Goal: Task Accomplishment & Management: Complete application form

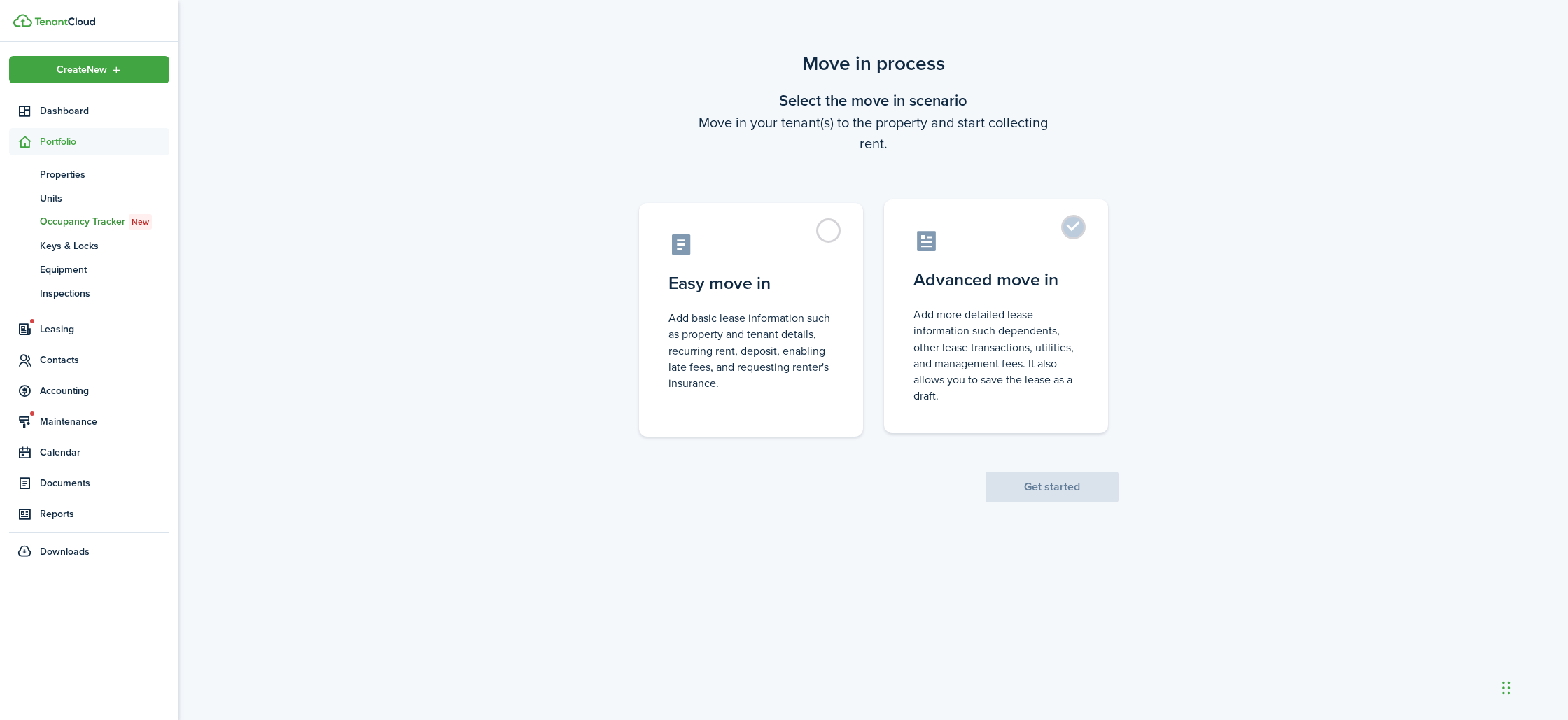
click at [988, 397] on control-radio-card-description "Add more detailed lease information such dependents, other lease transactions, …" at bounding box center [996, 355] width 165 height 97
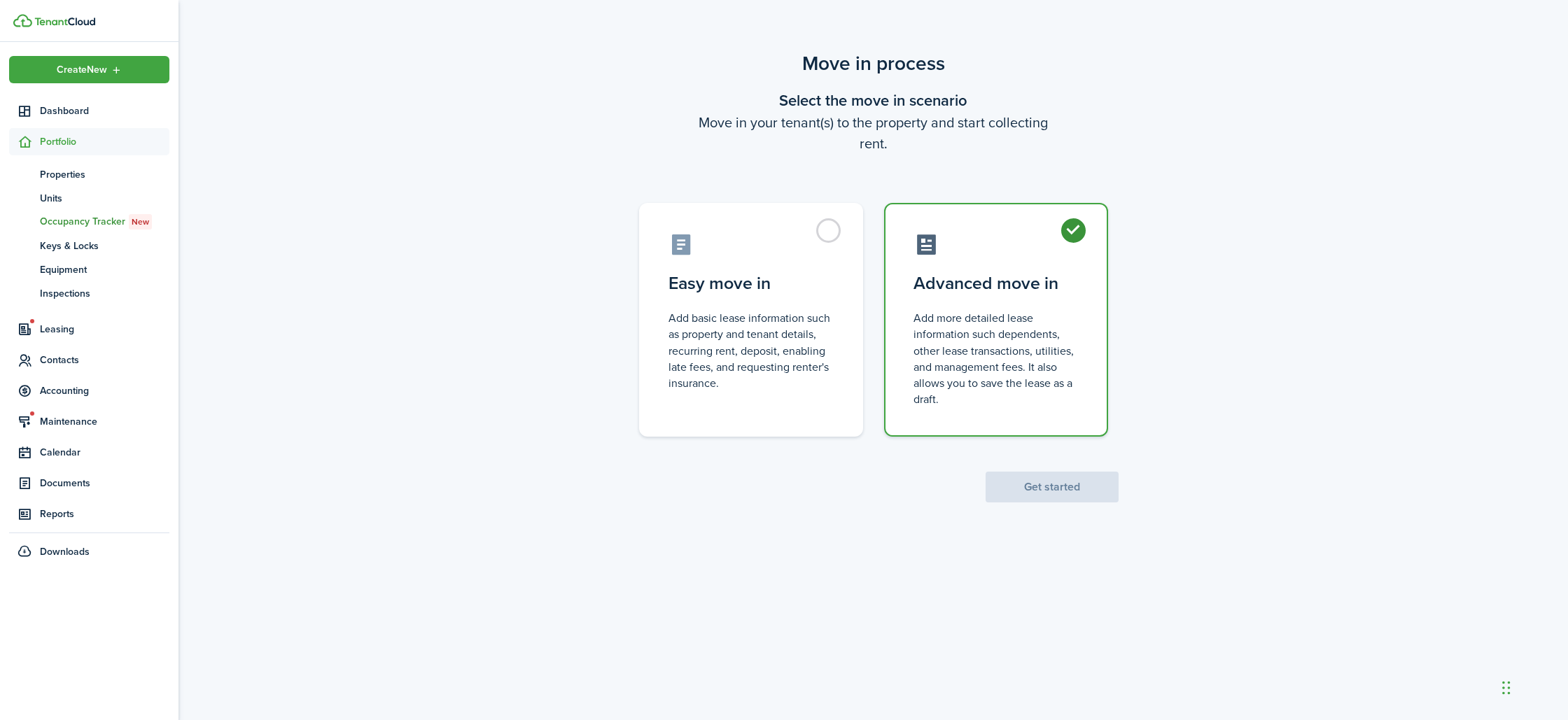
radio input "true"
click at [1046, 489] on button "Get started" at bounding box center [1052, 486] width 133 height 30
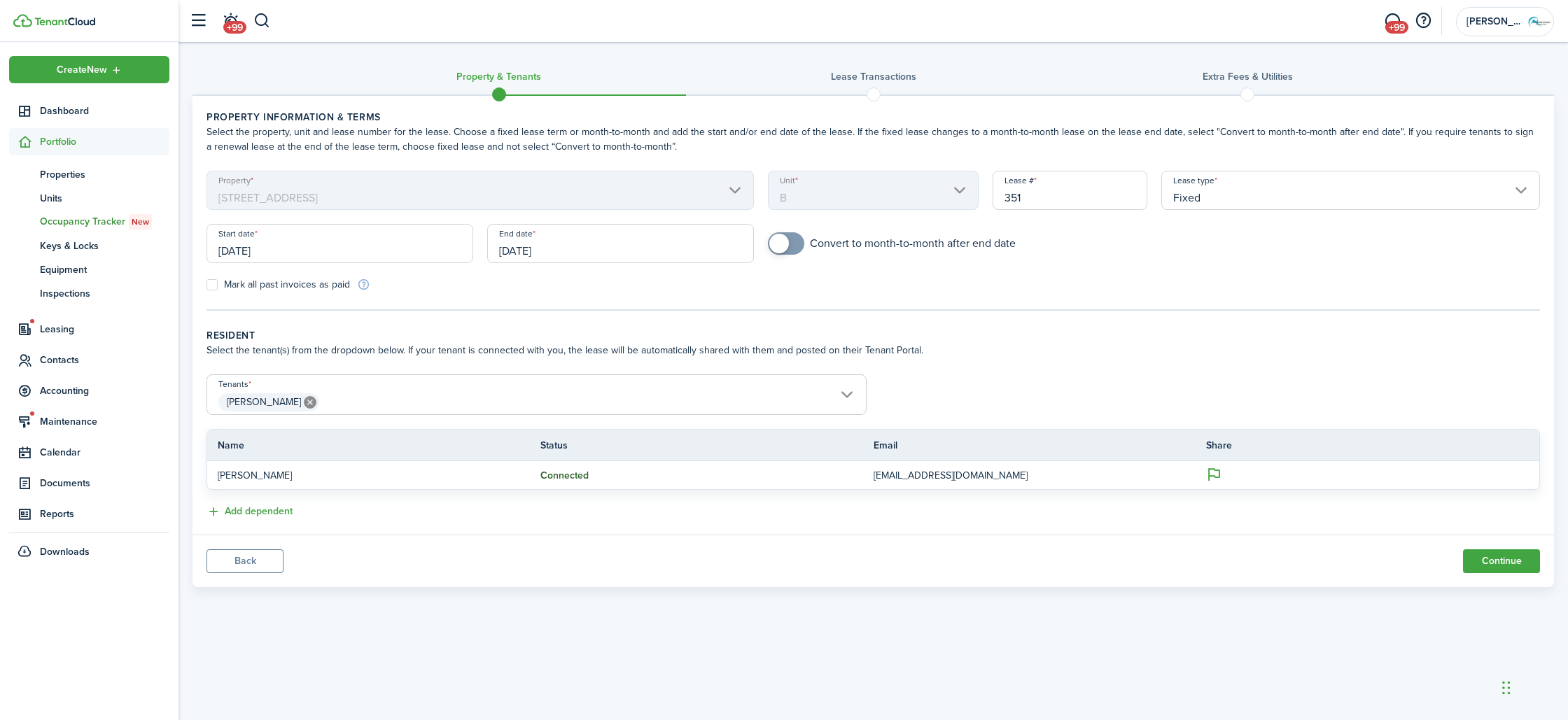
click at [308, 243] on input "[DATE]" at bounding box center [339, 243] width 267 height 39
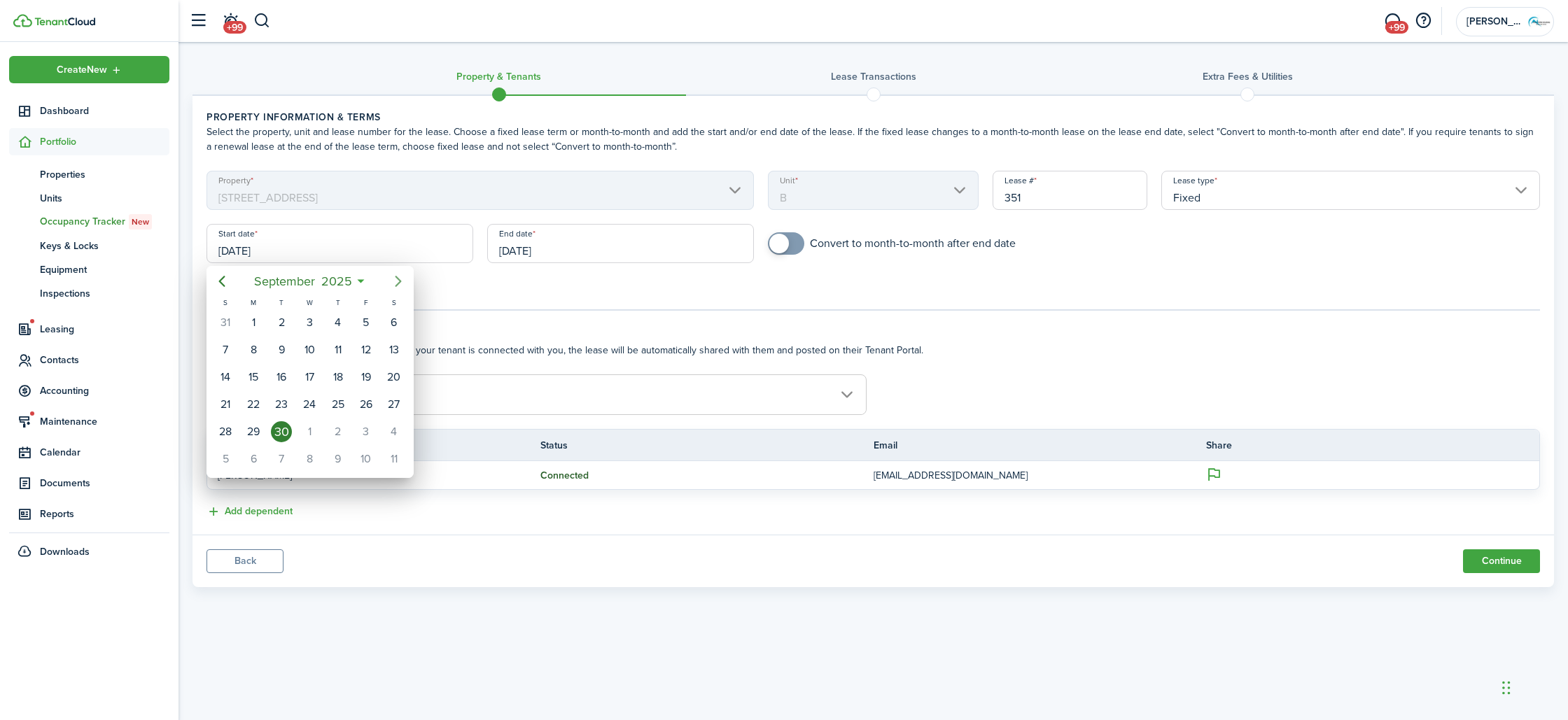
click at [396, 279] on icon "Next page" at bounding box center [398, 281] width 17 height 17
click at [315, 345] on div "8" at bounding box center [310, 350] width 21 height 21
type input "[DATE]"
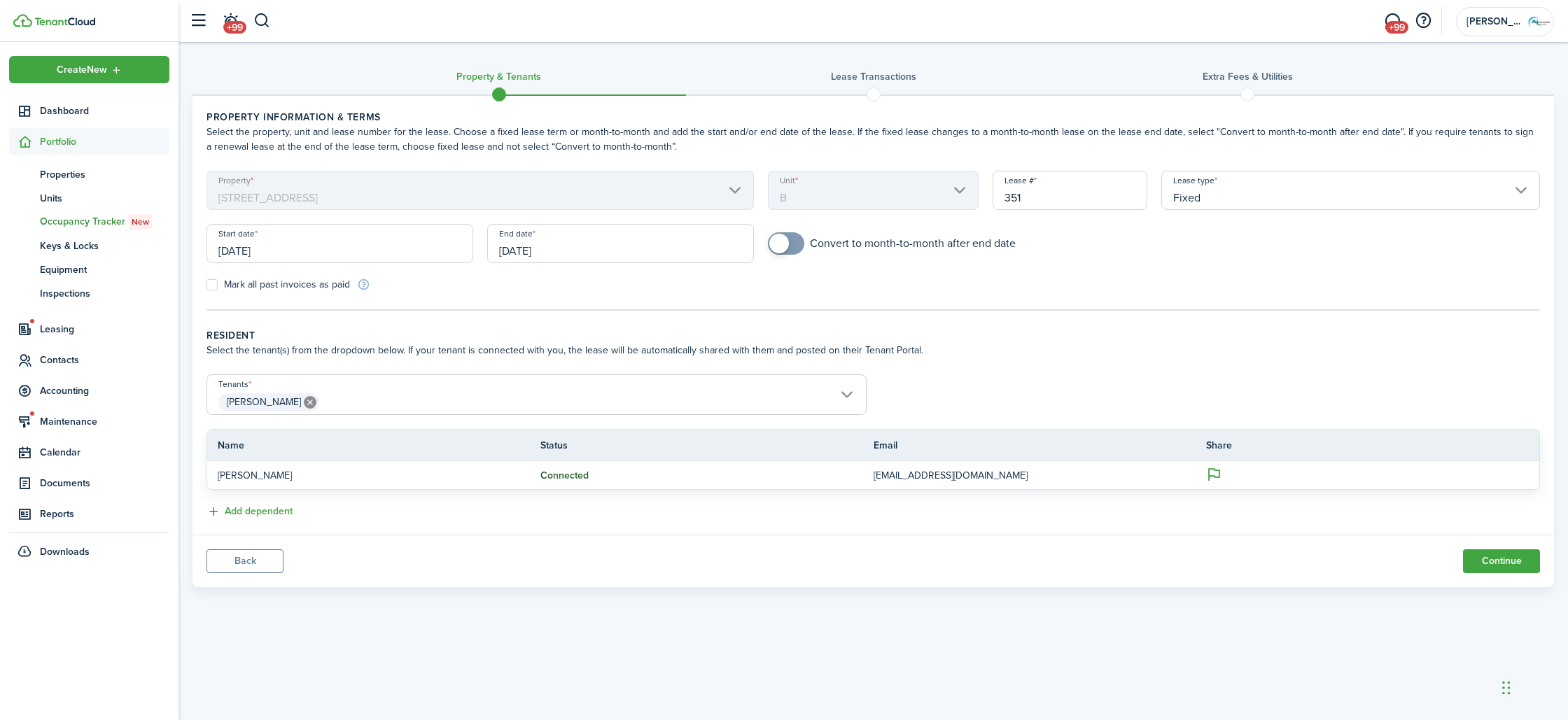
click at [540, 246] on input "[DATE]" at bounding box center [620, 243] width 267 height 39
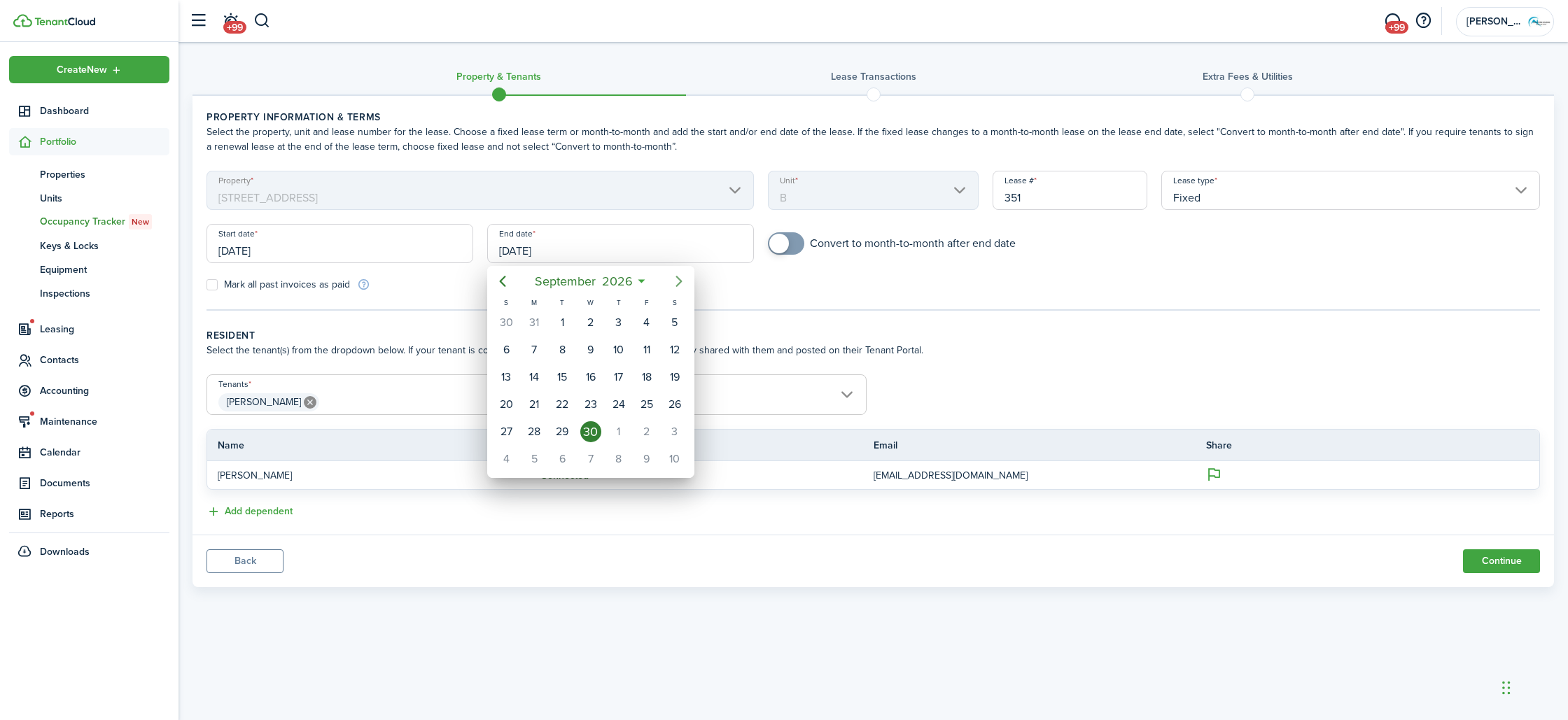
click at [676, 284] on icon "Next page" at bounding box center [679, 281] width 6 height 11
click at [679, 435] on div "31" at bounding box center [675, 431] width 21 height 21
type input "[DATE]"
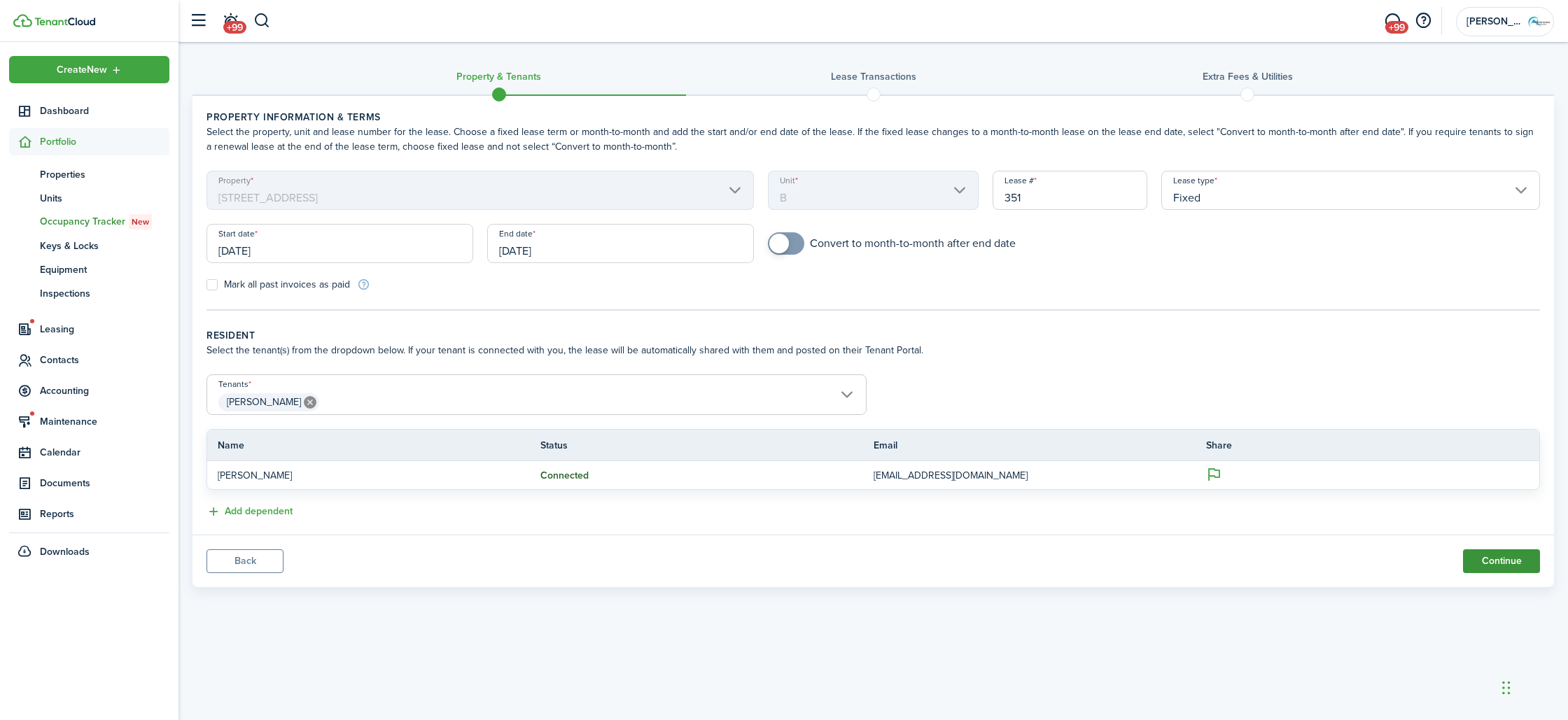
click at [1514, 558] on button "Continue" at bounding box center [1502, 561] width 77 height 23
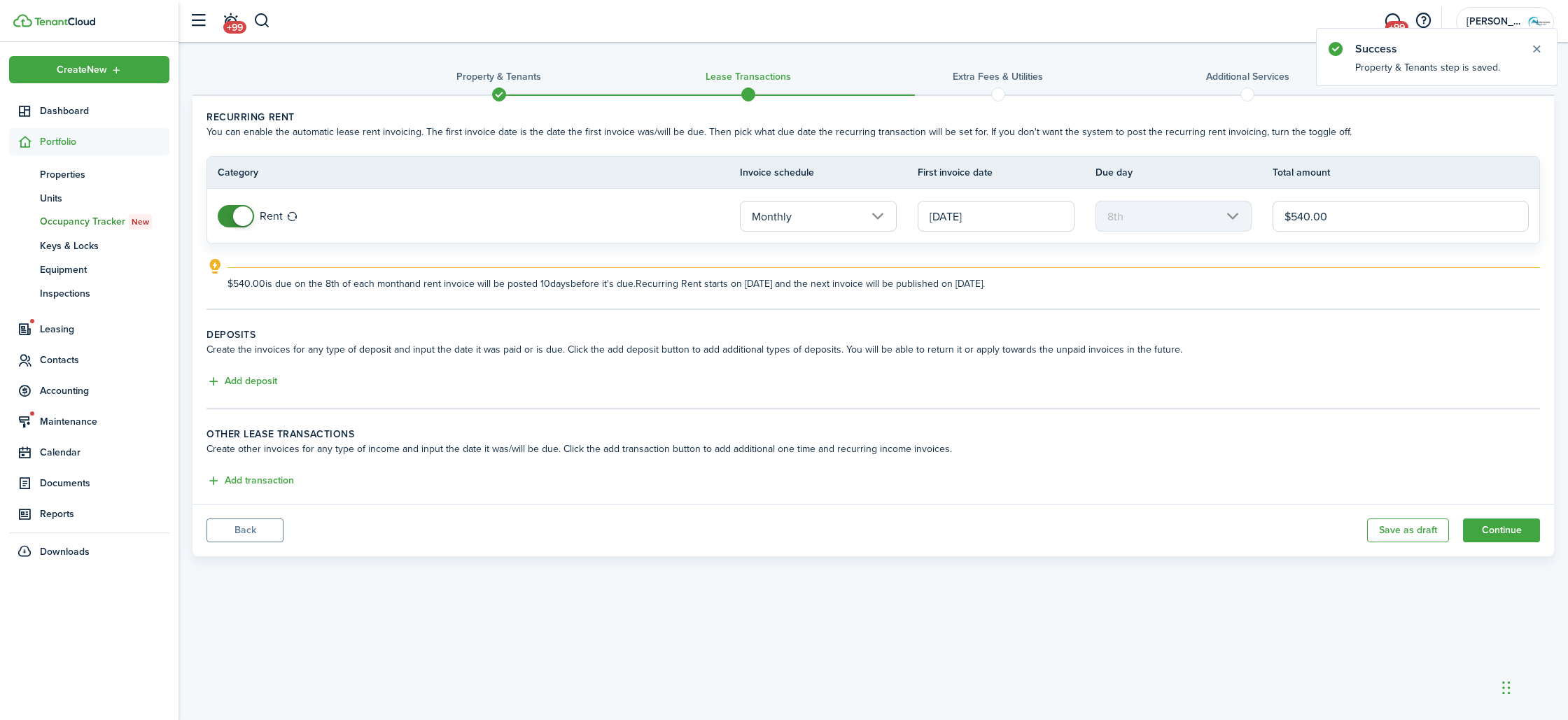
click at [258, 524] on button "Back" at bounding box center [245, 530] width 77 height 23
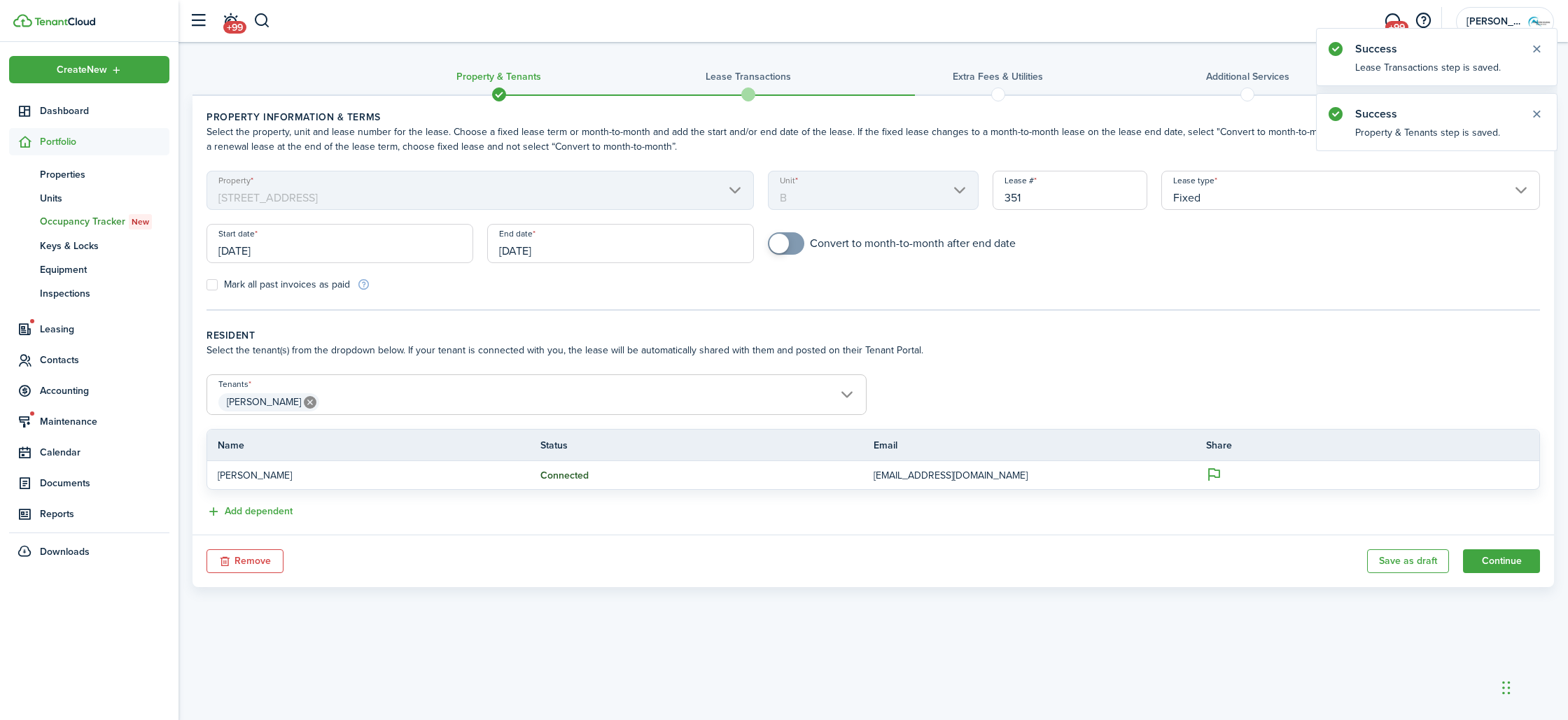
checkbox input "true"
click at [787, 245] on span at bounding box center [779, 243] width 20 height 20
click at [1499, 558] on button "Continue" at bounding box center [1502, 561] width 77 height 23
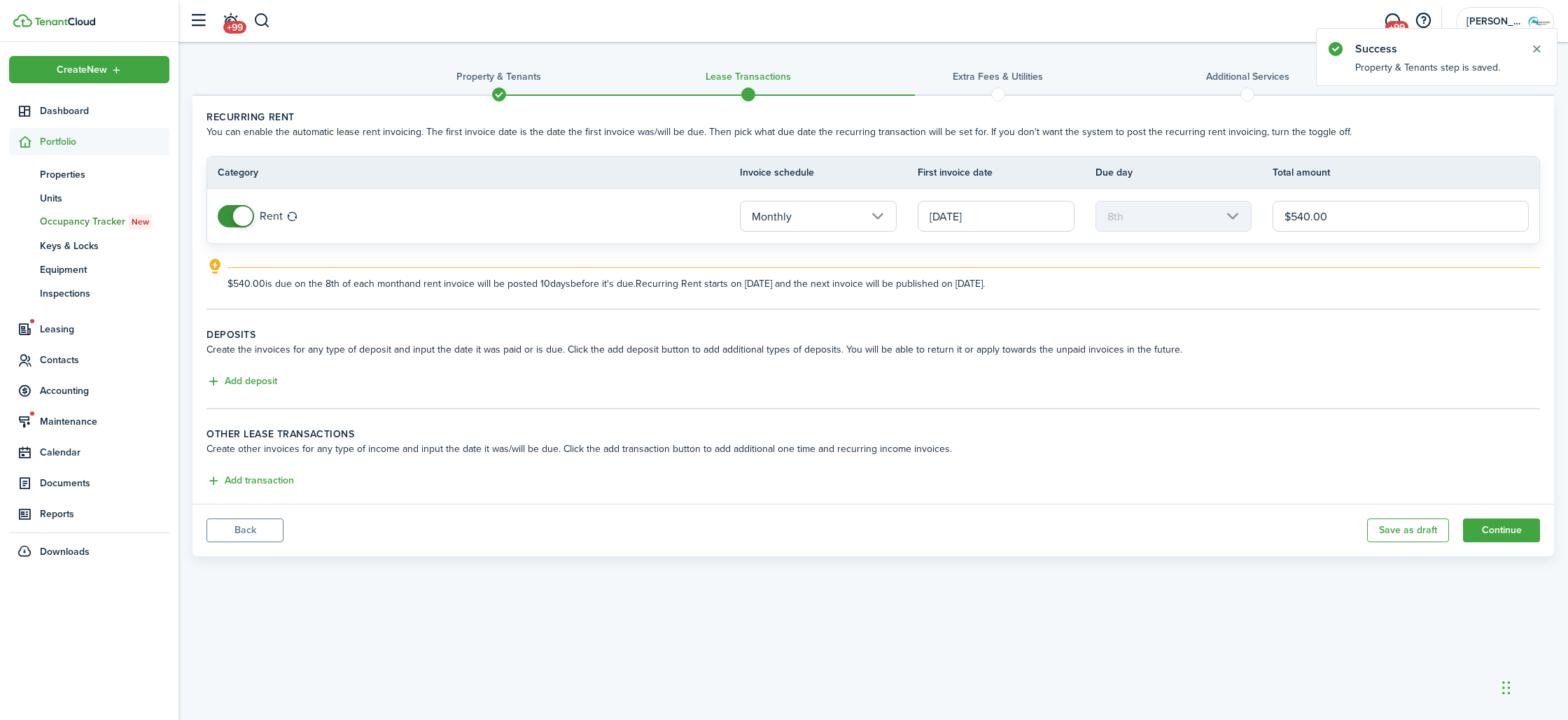
drag, startPoint x: 1367, startPoint y: 216, endPoint x: 951, endPoint y: 191, distance: 416.8
click at [951, 191] on tr "Rent Monthly [DATE] 8th $540.00" at bounding box center [873, 216] width 1332 height 55
type input "$775.00"
click at [261, 377] on button "Add deposit" at bounding box center [241, 382] width 70 height 17
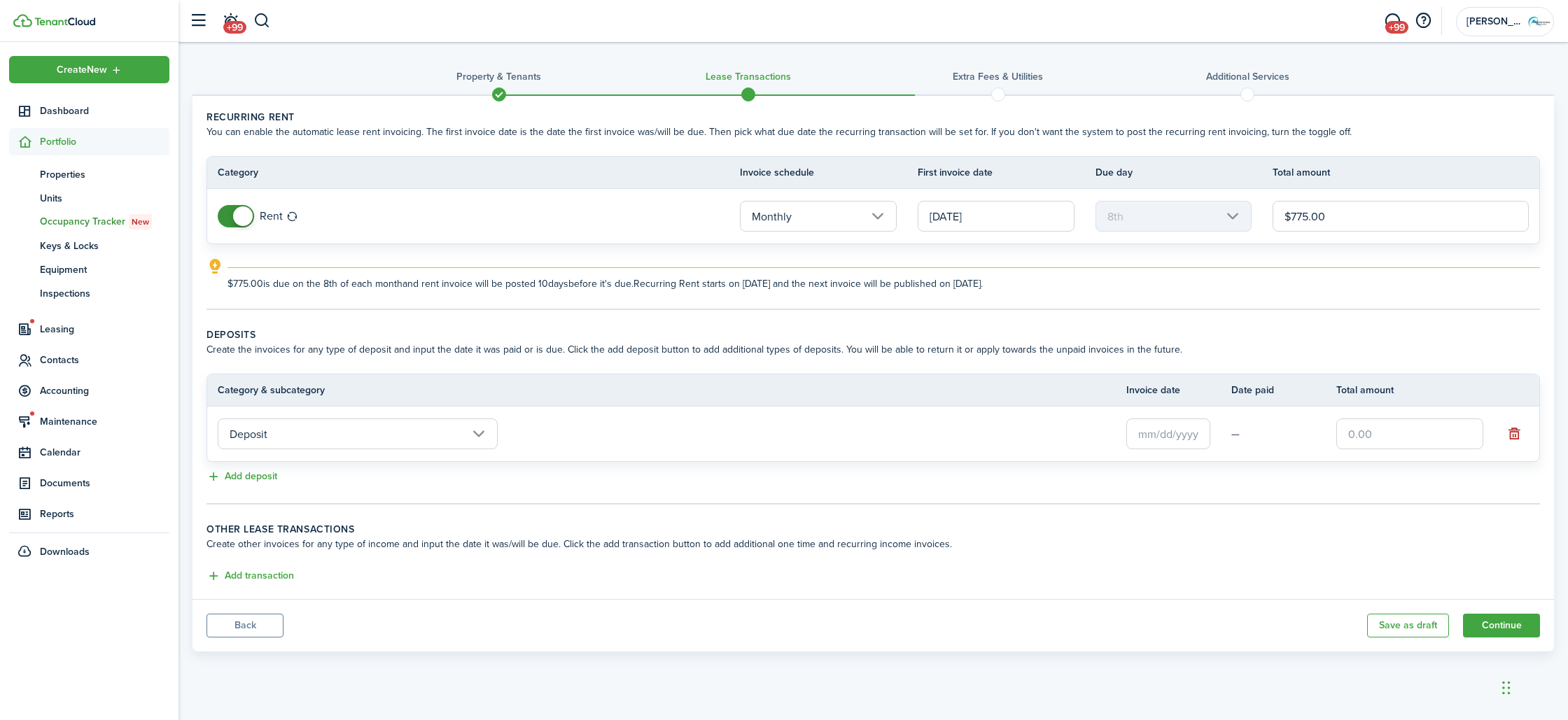
click at [1130, 429] on input "text" at bounding box center [1169, 433] width 84 height 30
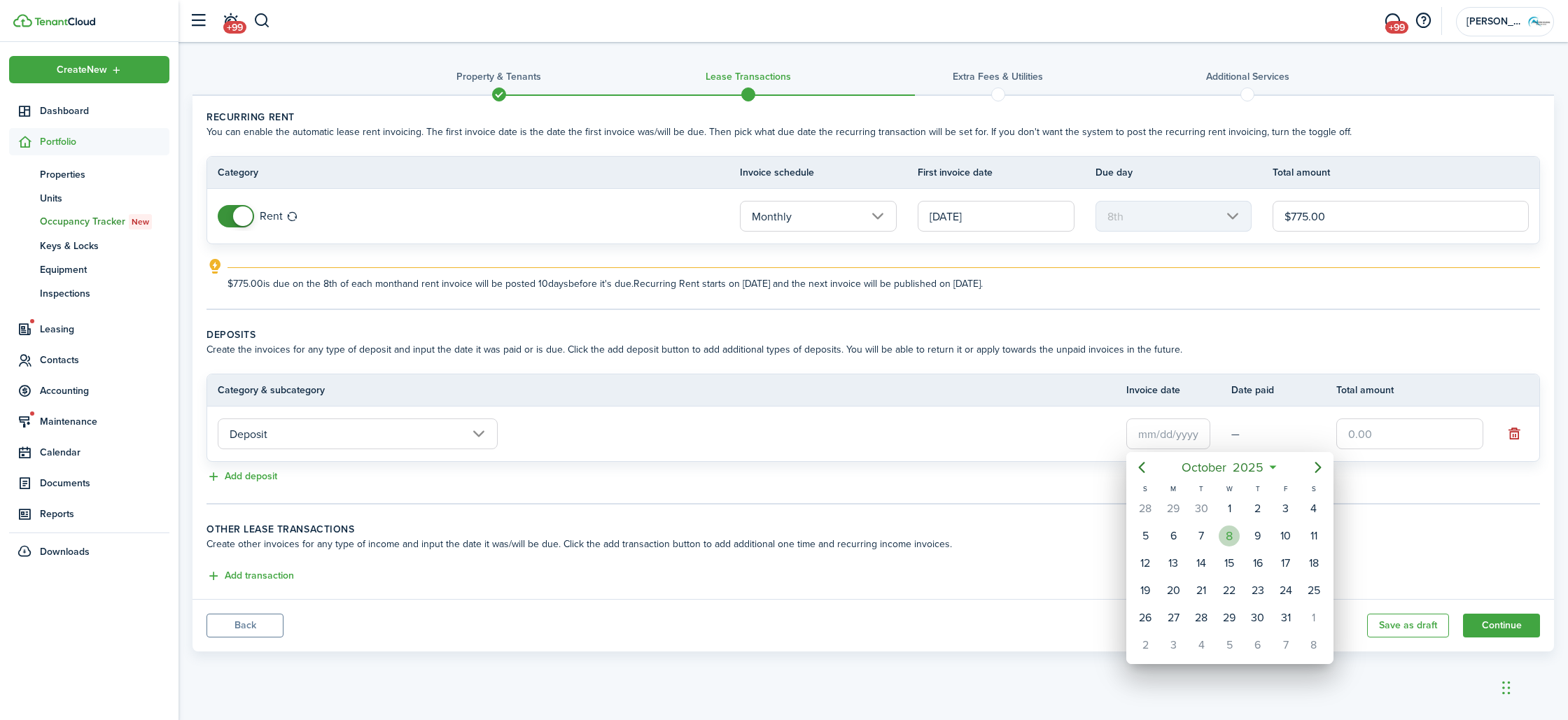
drag, startPoint x: 1233, startPoint y: 536, endPoint x: 1279, endPoint y: 511, distance: 52.4
click at [1235, 536] on div "8" at bounding box center [1230, 536] width 21 height 21
type input "[DATE]"
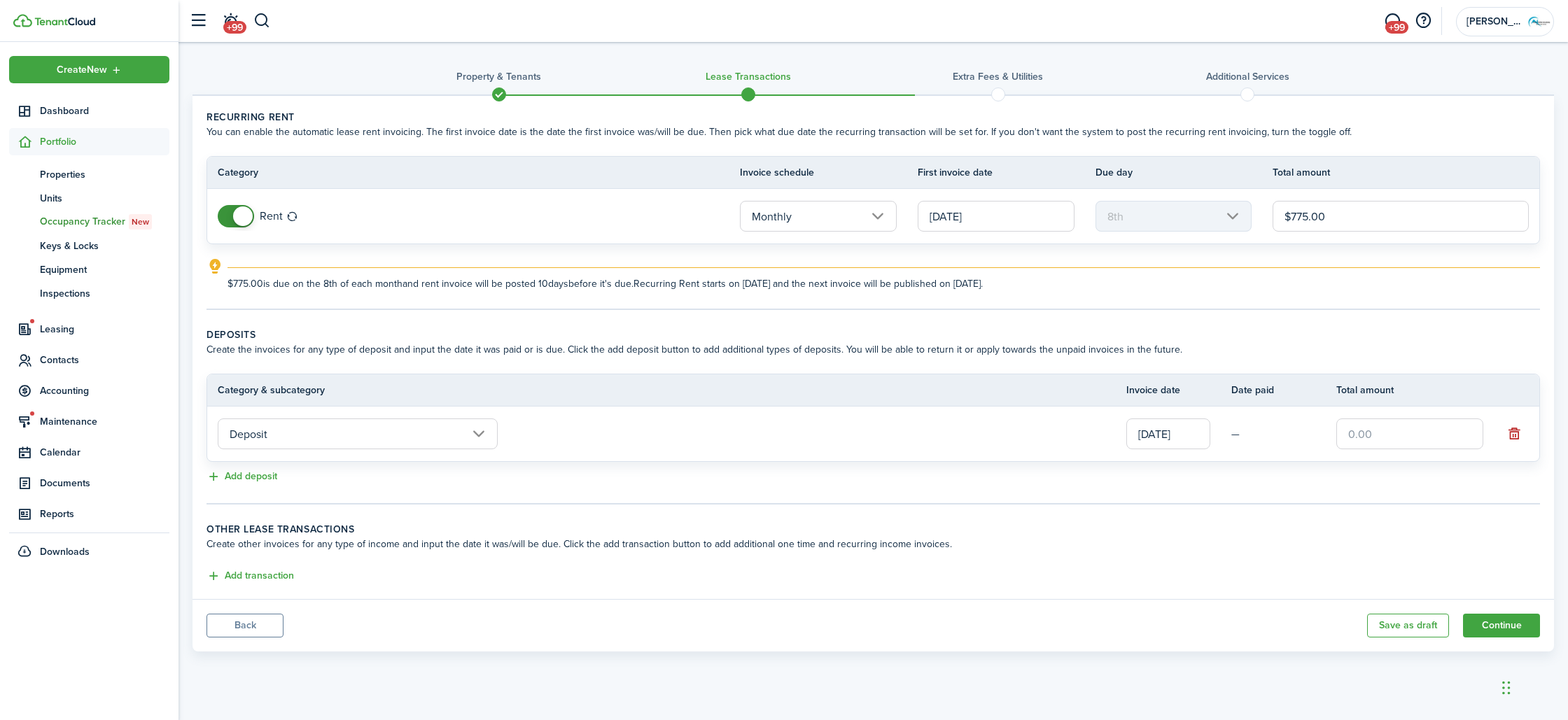
click at [1377, 433] on input "text" at bounding box center [1410, 433] width 147 height 30
click at [935, 210] on input "[DATE]" at bounding box center [996, 216] width 157 height 30
type input "$775.00"
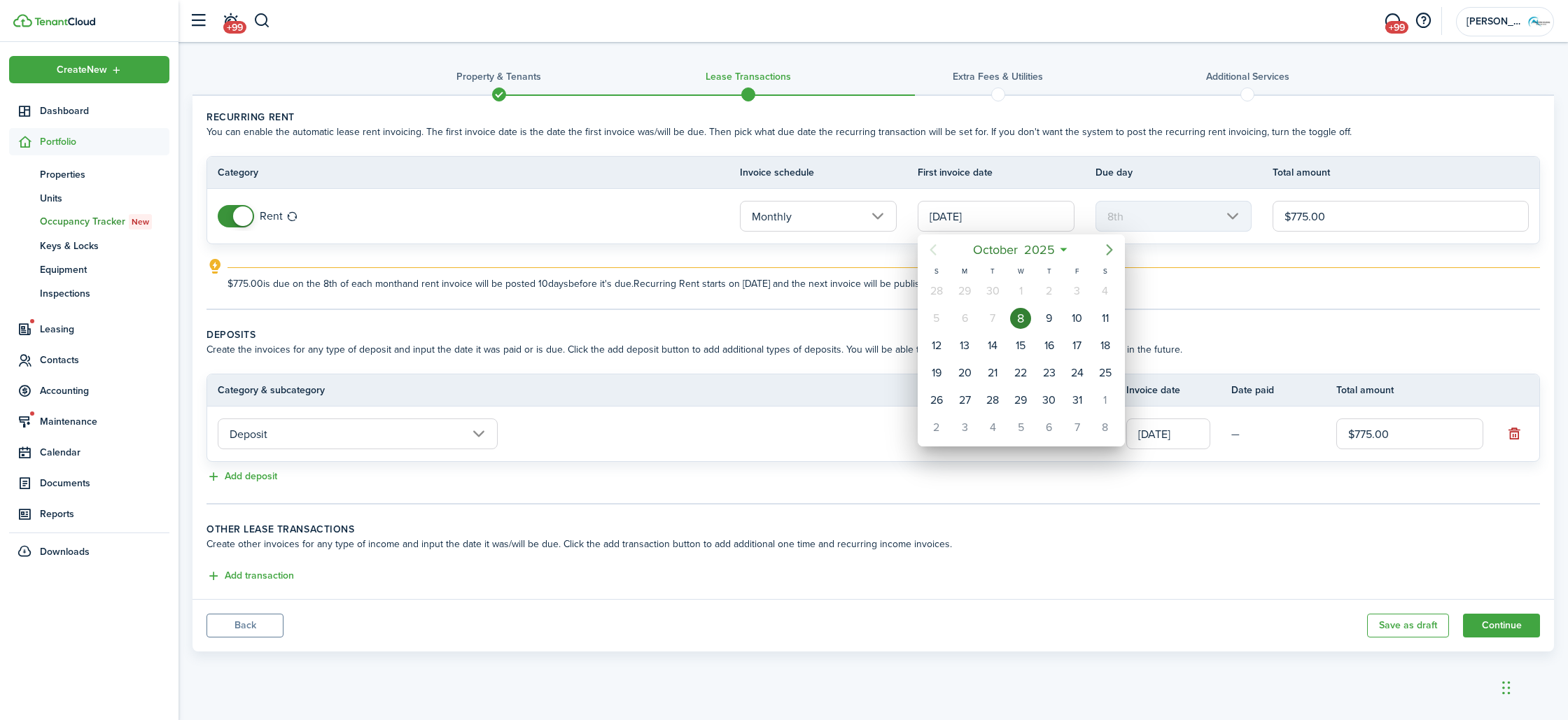
click at [1109, 248] on icon "Next page" at bounding box center [1109, 250] width 17 height 17
click at [973, 296] on div "1" at bounding box center [965, 291] width 21 height 21
type input "[DATE]"
type input "1st"
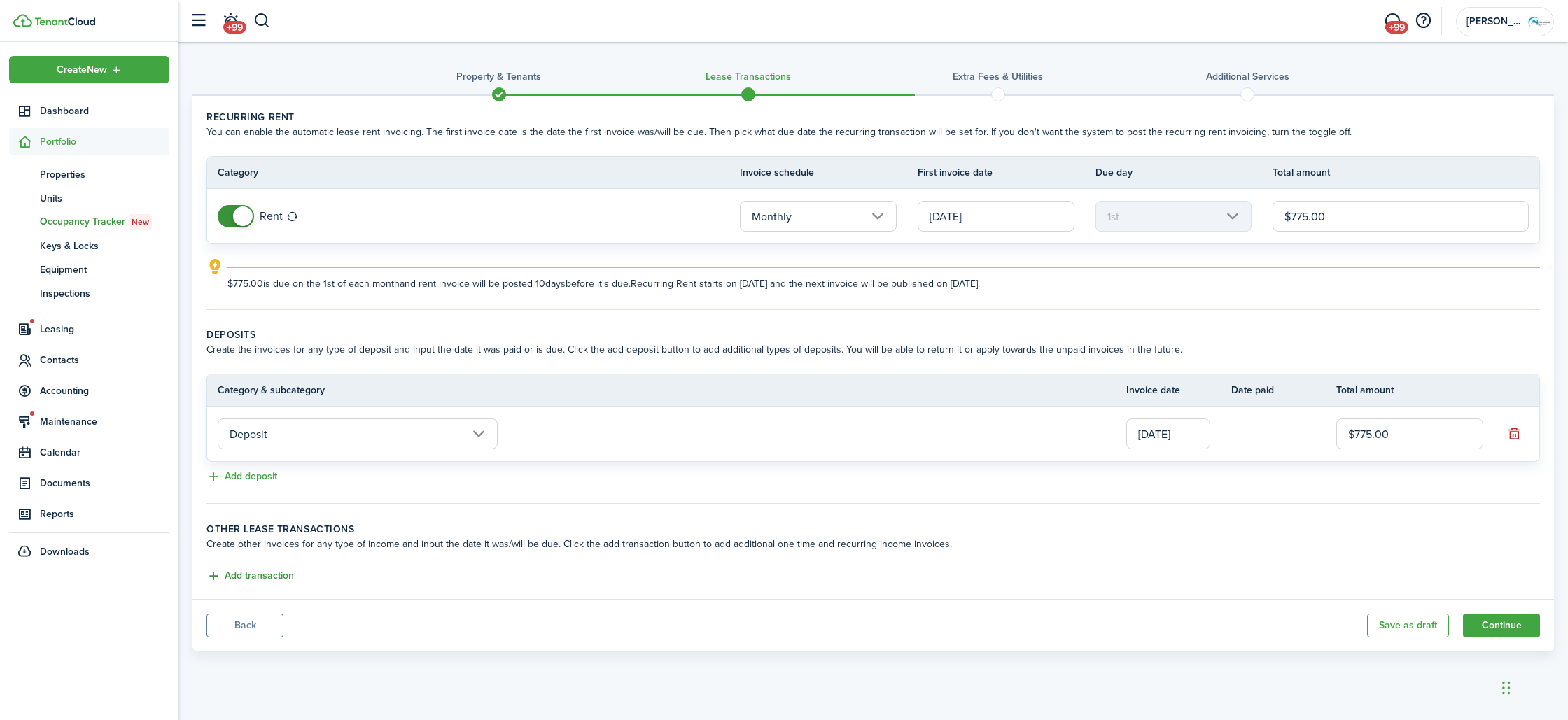
click at [261, 580] on button "Add transaction" at bounding box center [250, 576] width 88 height 17
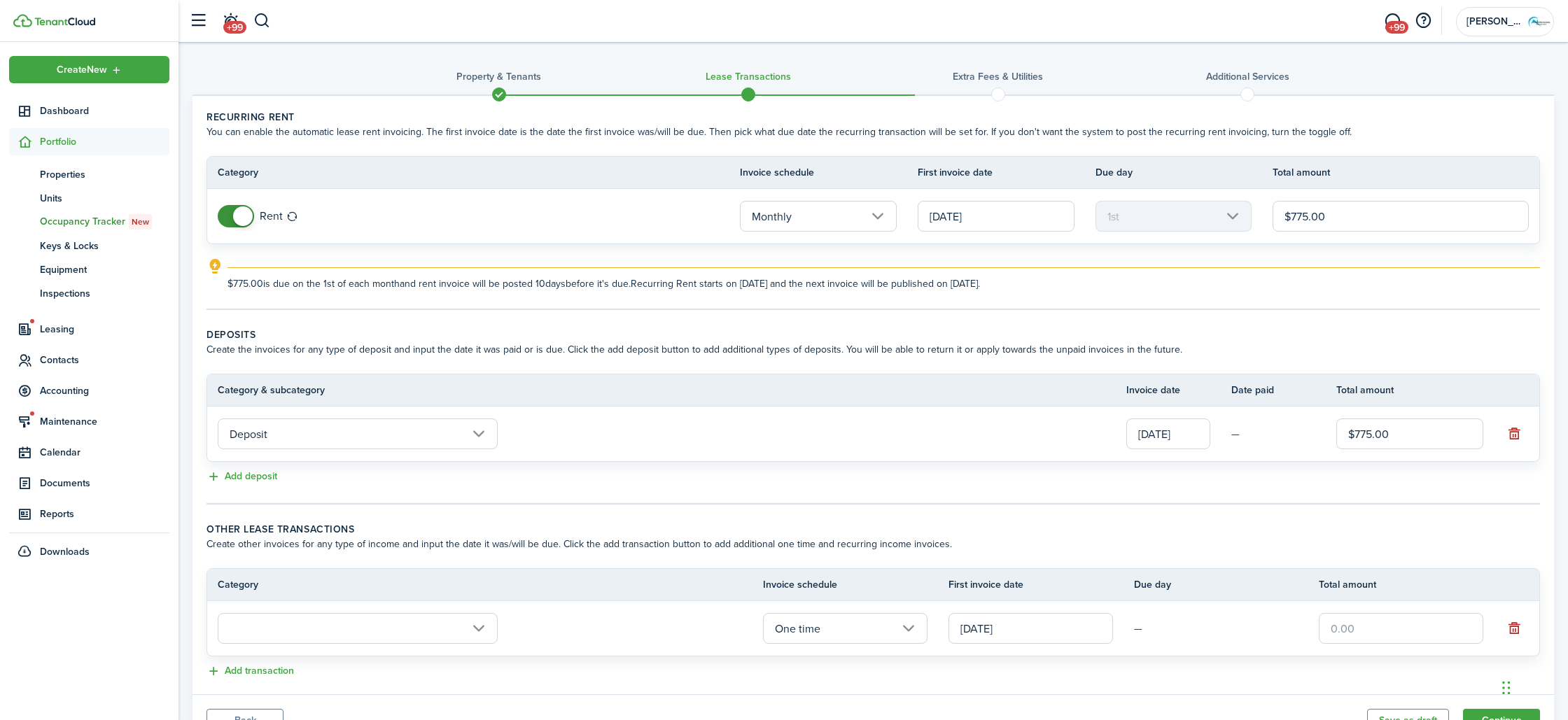
click at [346, 625] on input "text" at bounding box center [358, 628] width 280 height 30
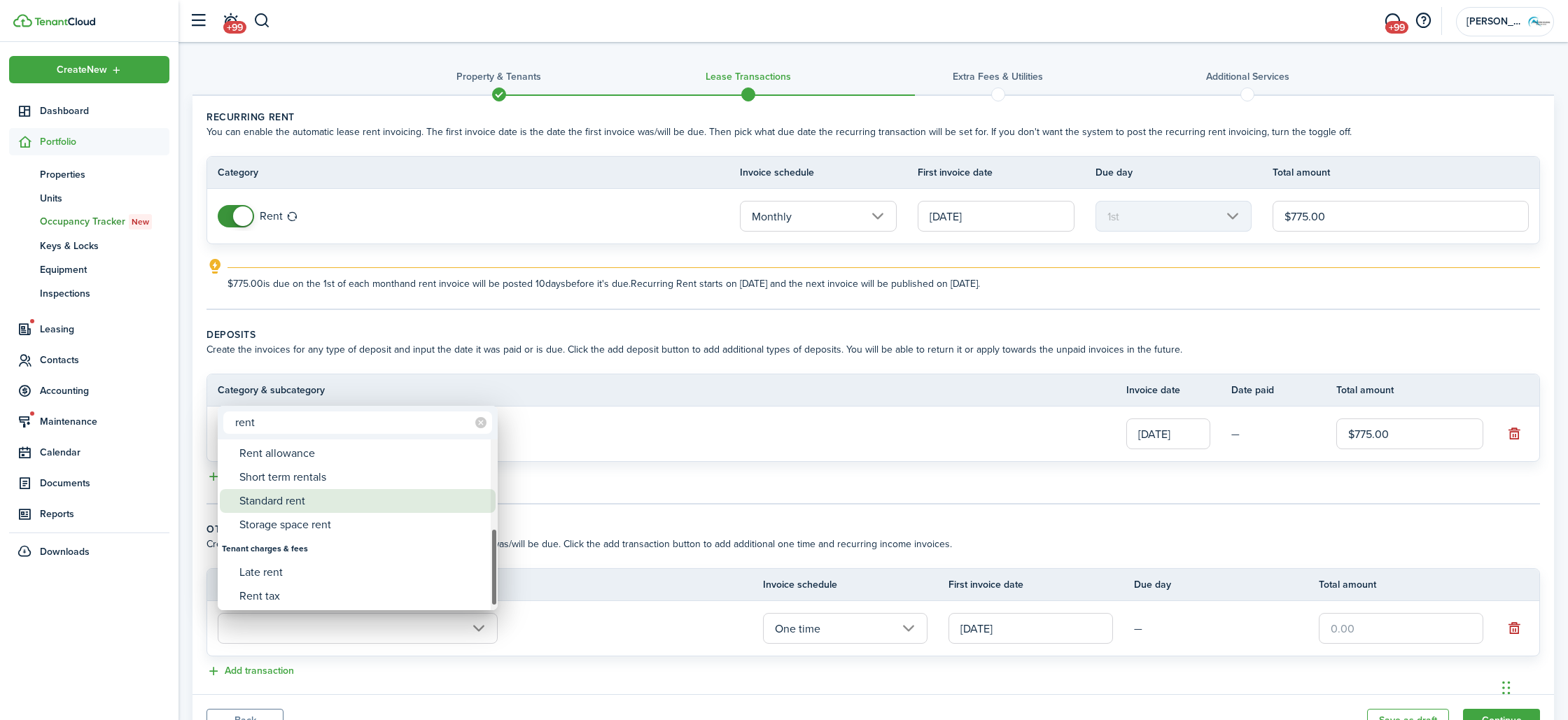
type input "rent"
click at [299, 503] on div "Standard rent" at bounding box center [363, 500] width 248 height 23
type input "Rent / Standard rent"
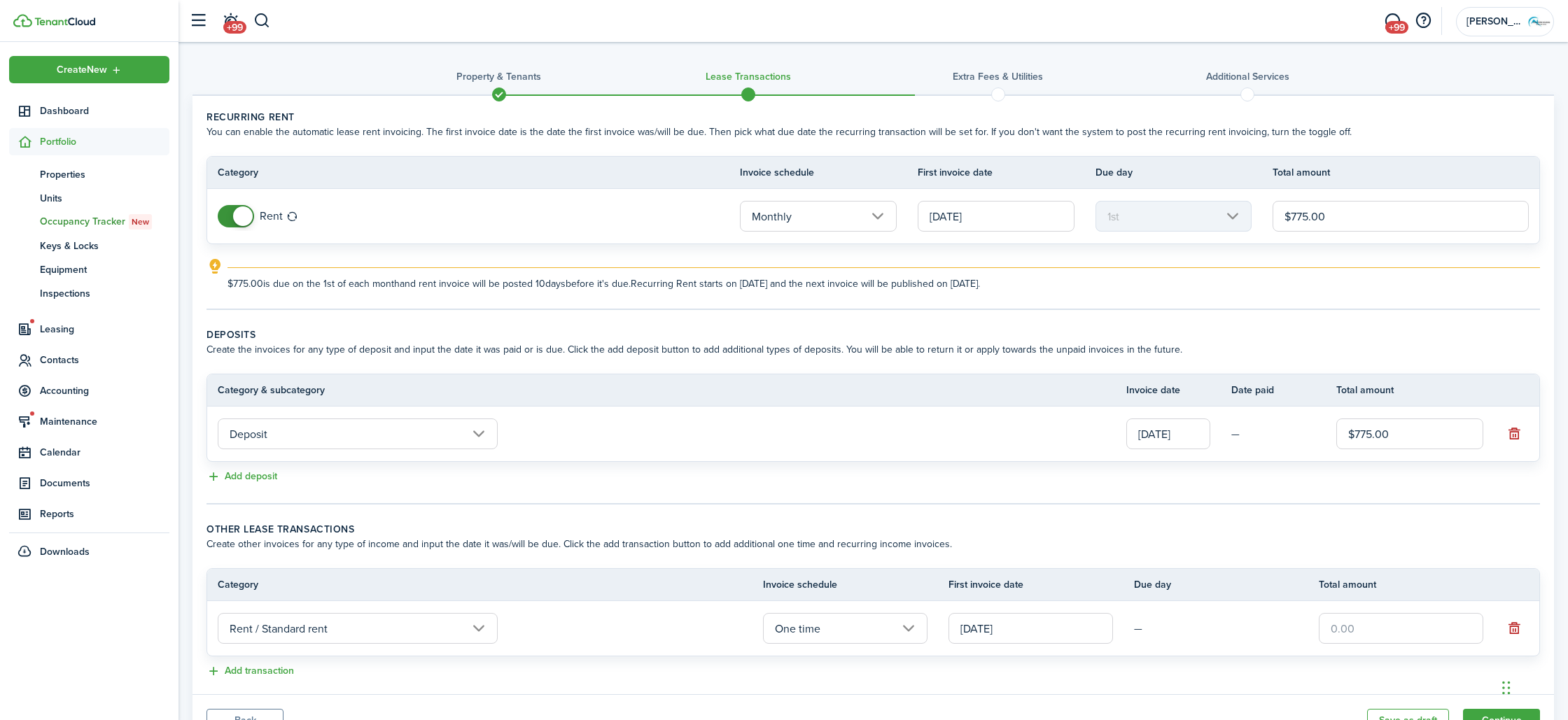
click at [1364, 629] on input "text" at bounding box center [1401, 628] width 164 height 30
type input "$775.00"
click at [258, 676] on button "Add transaction" at bounding box center [250, 671] width 88 height 17
click at [267, 682] on input "text" at bounding box center [358, 683] width 280 height 30
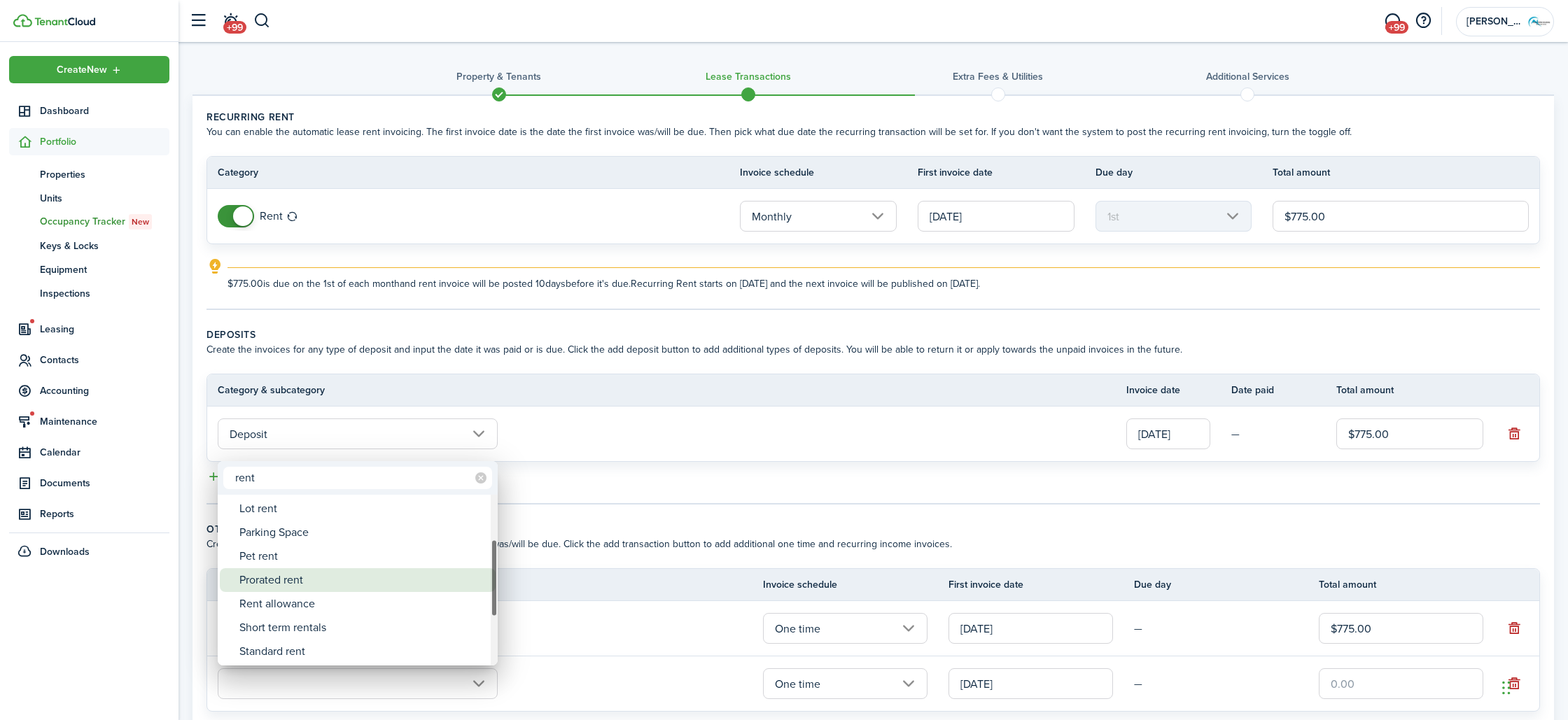
type input "rent"
click at [321, 571] on div "Prorated rent" at bounding box center [363, 579] width 248 height 23
type input "Rent / Prorated rent"
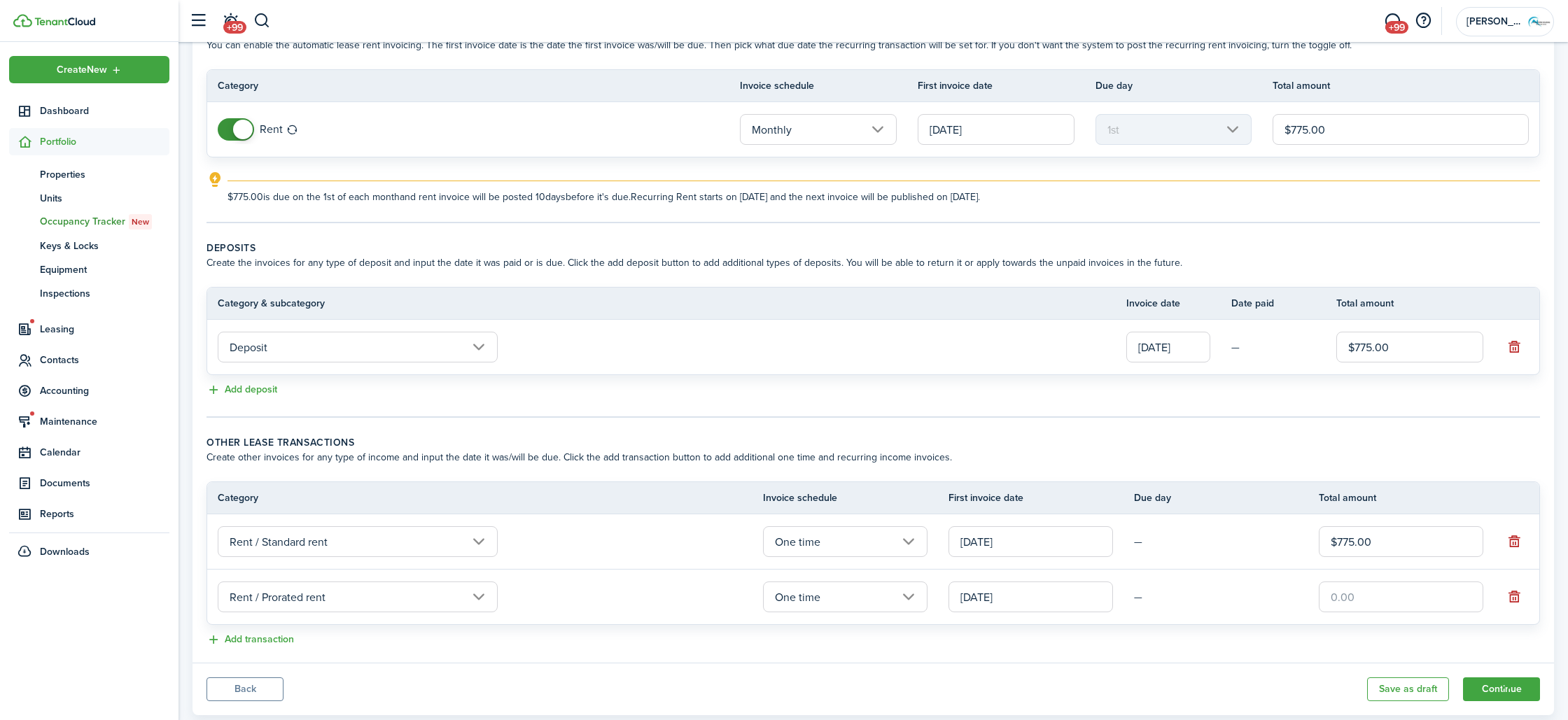
scroll to position [104, 0]
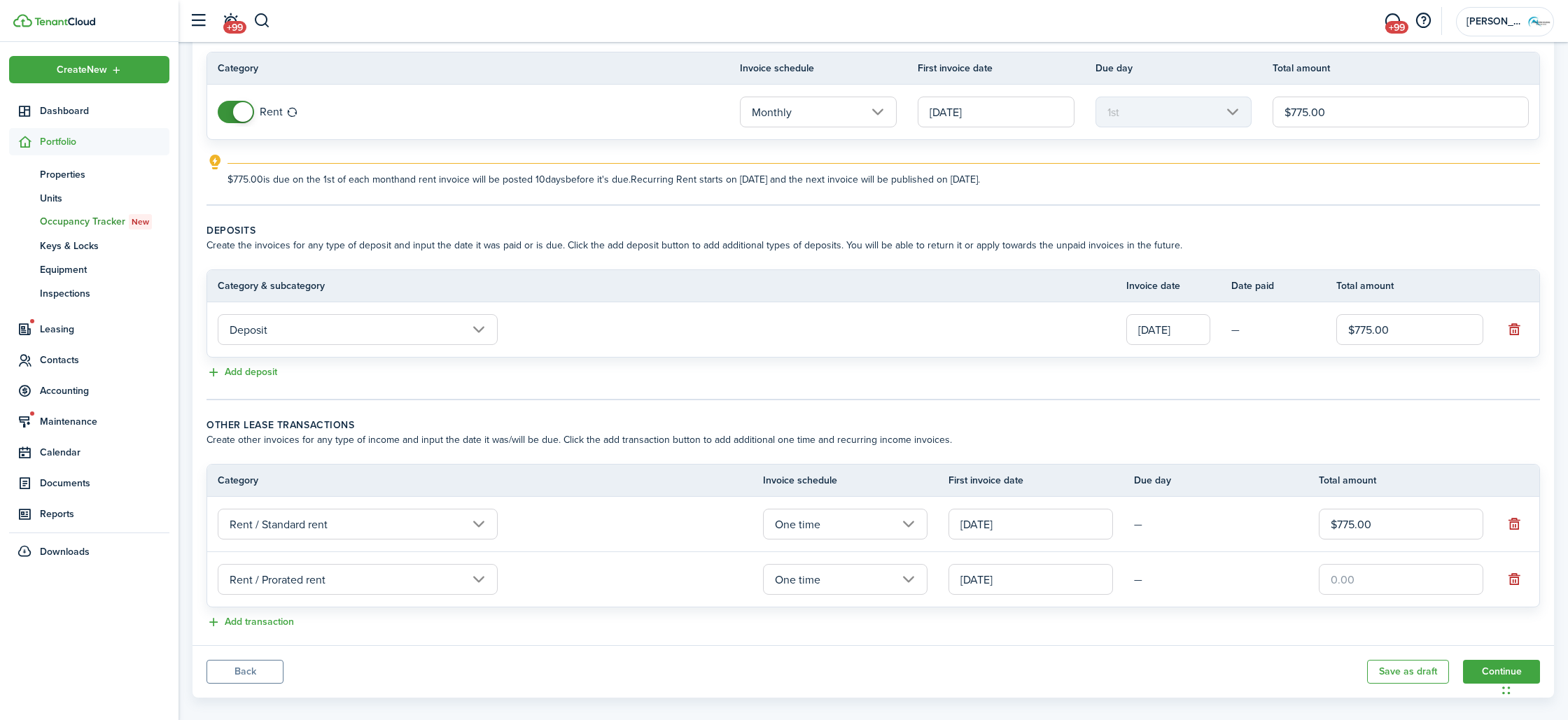
click at [1399, 580] on input "text" at bounding box center [1401, 579] width 164 height 30
click at [1062, 585] on input "[DATE]" at bounding box center [1030, 579] width 164 height 30
type input "$600.00"
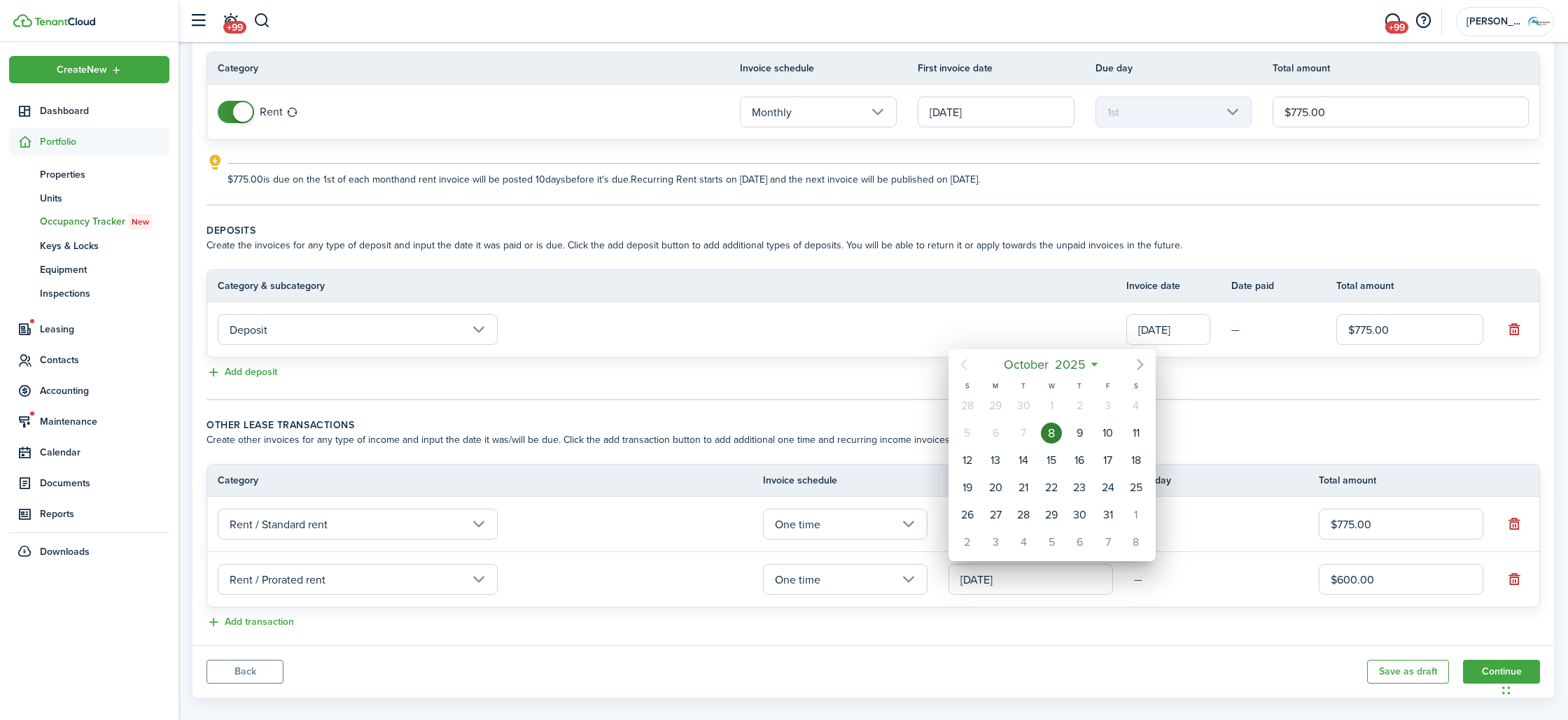
drag, startPoint x: 1141, startPoint y: 362, endPoint x: 1129, endPoint y: 367, distance: 13.0
click at [1141, 362] on icon "Next page" at bounding box center [1140, 364] width 6 height 11
click at [1136, 406] on div "1" at bounding box center [1136, 406] width 21 height 21
type input "[DATE]"
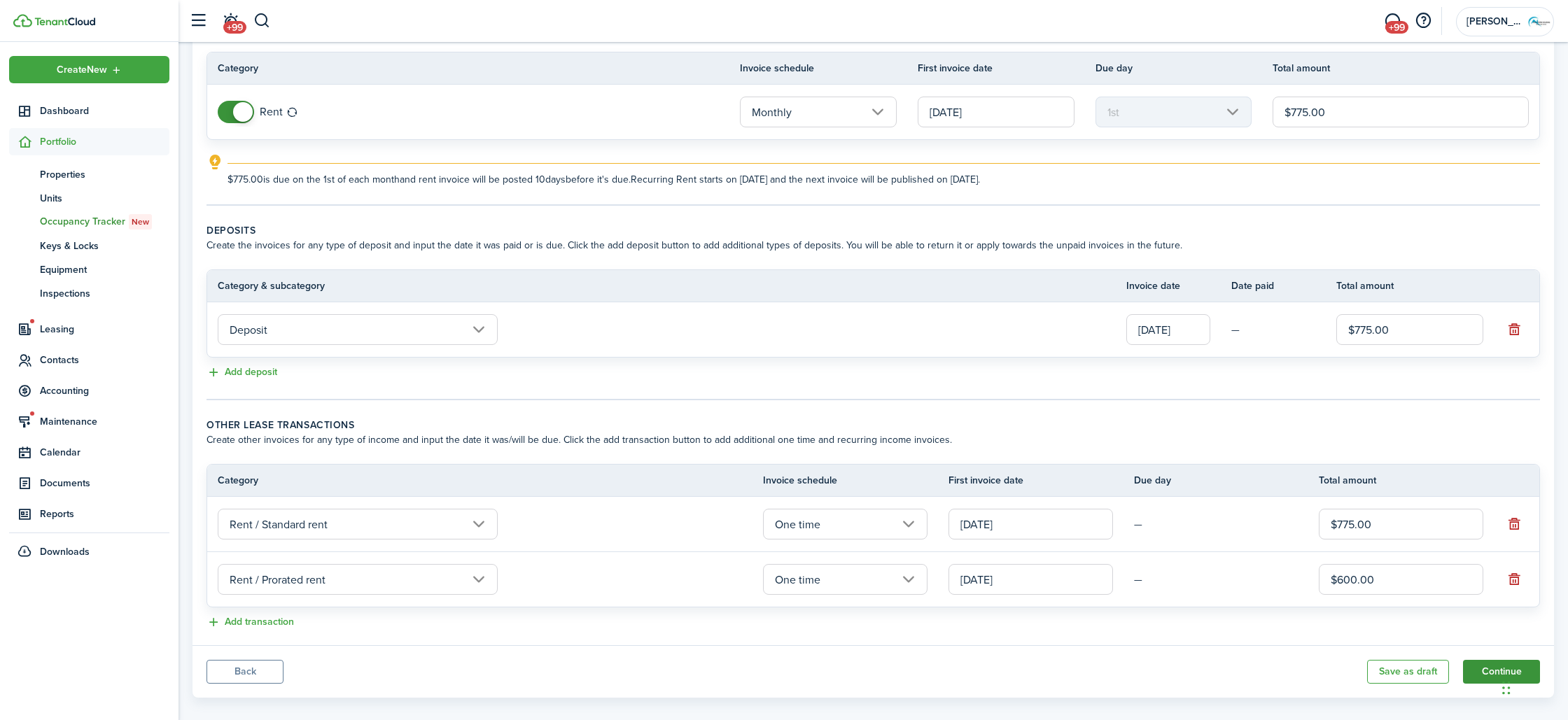
click at [1496, 676] on button "Continue" at bounding box center [1502, 671] width 77 height 23
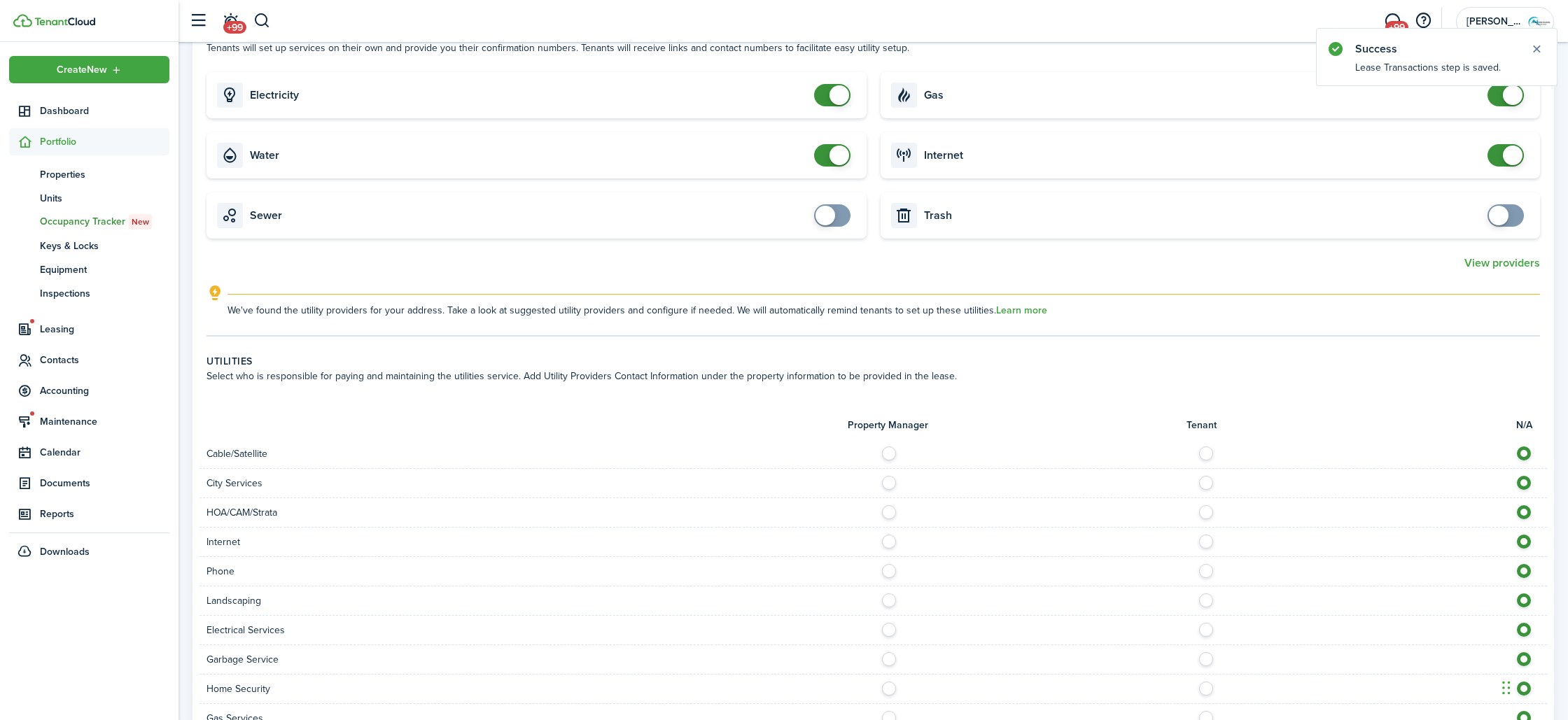
scroll to position [641, 0]
checkbox input "false"
click at [833, 163] on span at bounding box center [839, 155] width 20 height 20
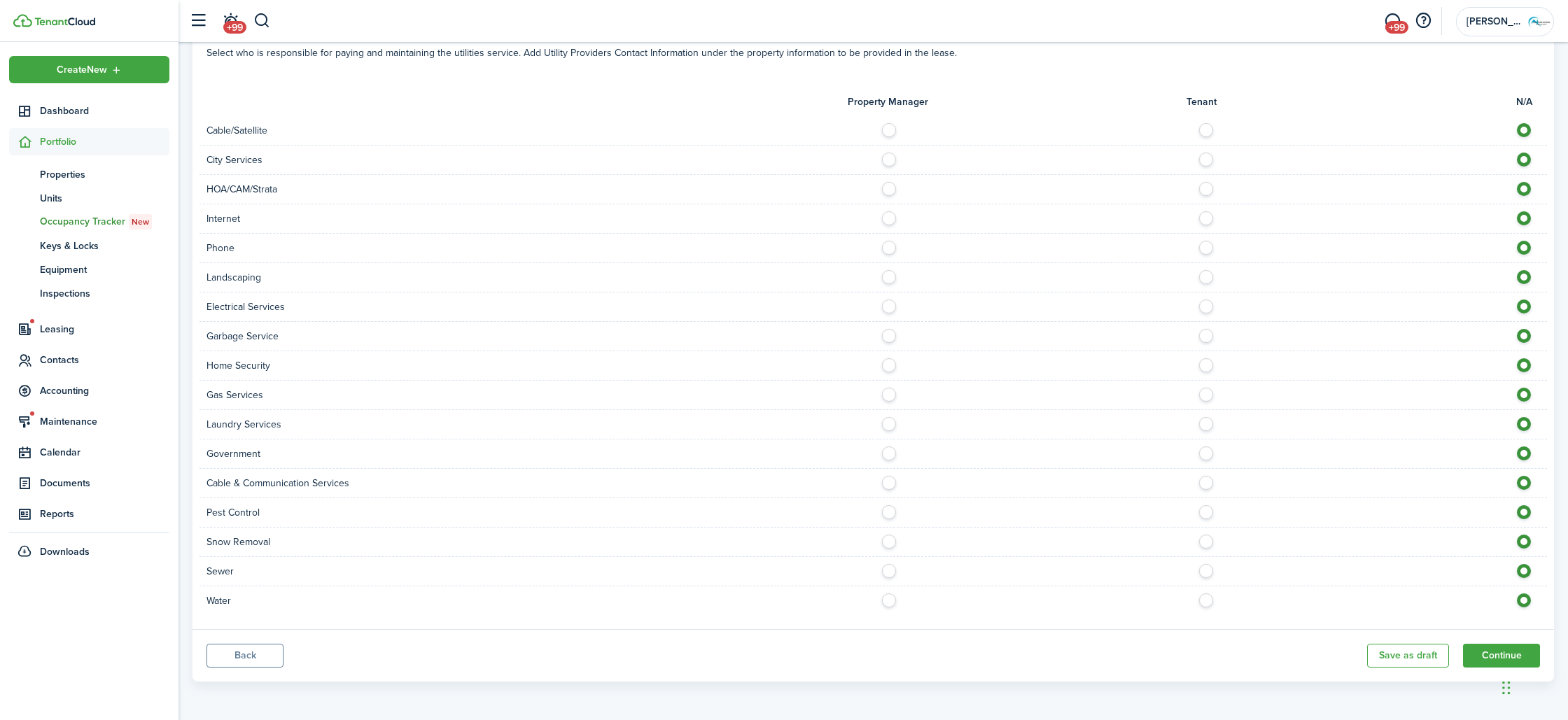
scroll to position [920, 0]
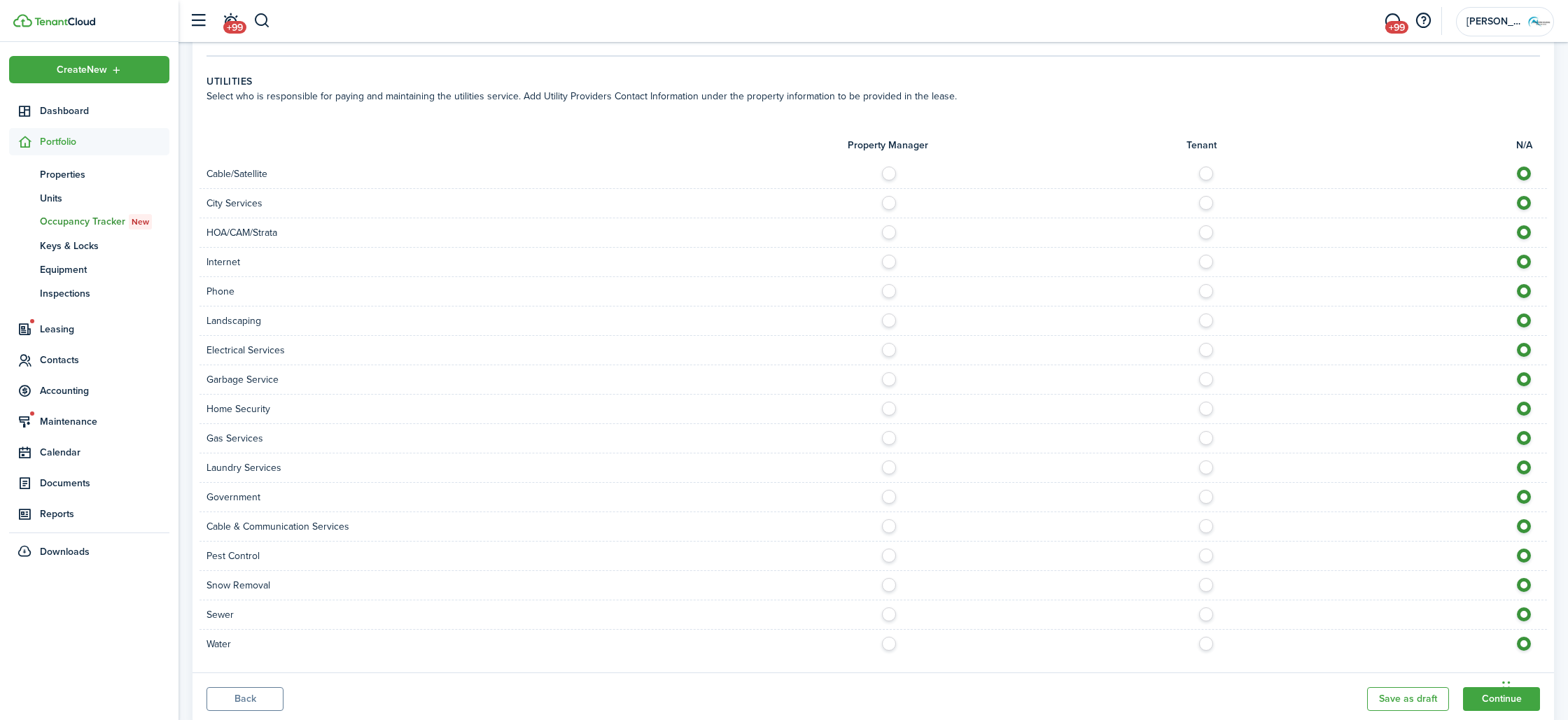
click at [891, 321] on label at bounding box center [893, 317] width 24 height 7
radio input "true"
click at [888, 379] on label at bounding box center [893, 376] width 24 height 7
radio input "true"
drag, startPoint x: 893, startPoint y: 616, endPoint x: 895, endPoint y: 638, distance: 22.1
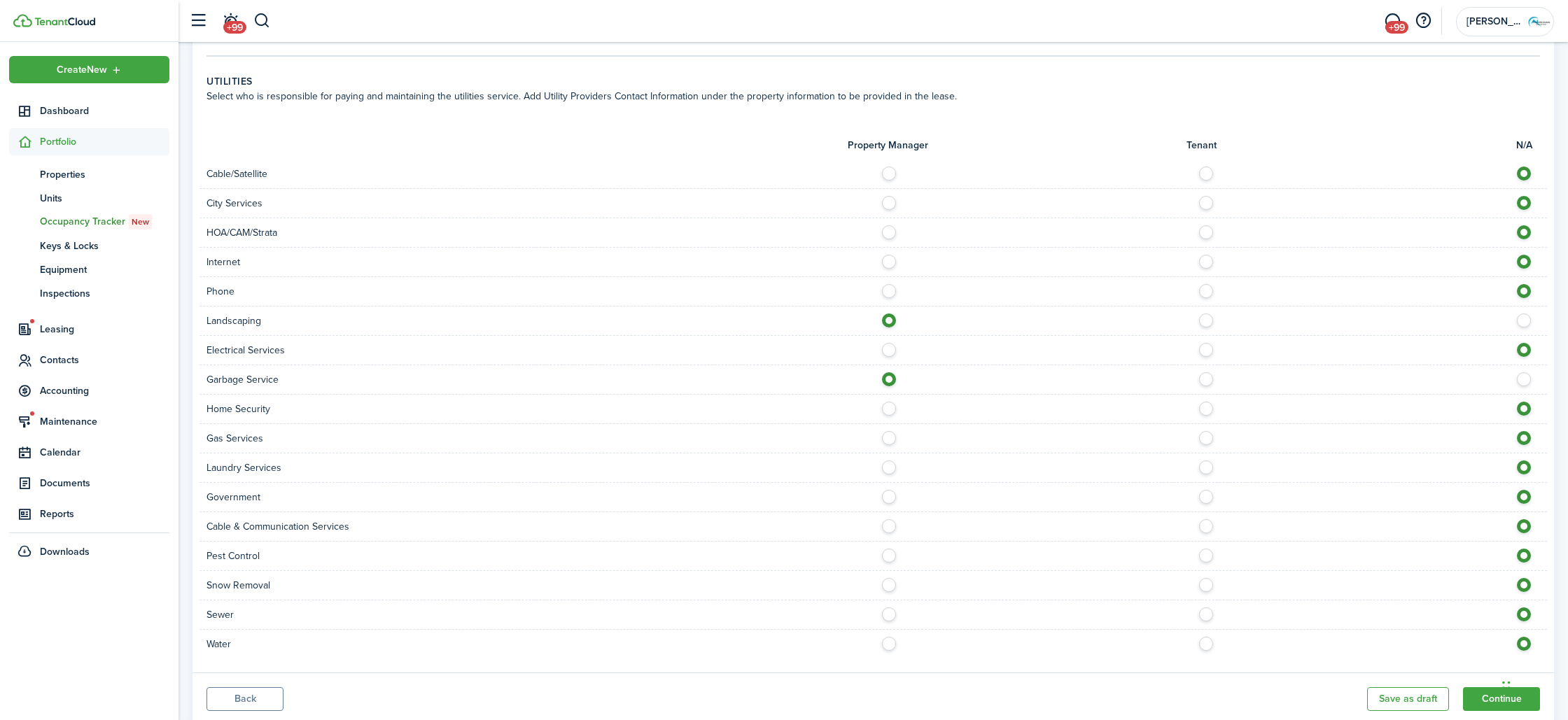
click at [894, 614] on label at bounding box center [893, 610] width 24 height 7
radio input "true"
click at [894, 643] on label at bounding box center [893, 640] width 24 height 7
radio input "true"
click at [1209, 232] on label at bounding box center [1210, 229] width 24 height 7
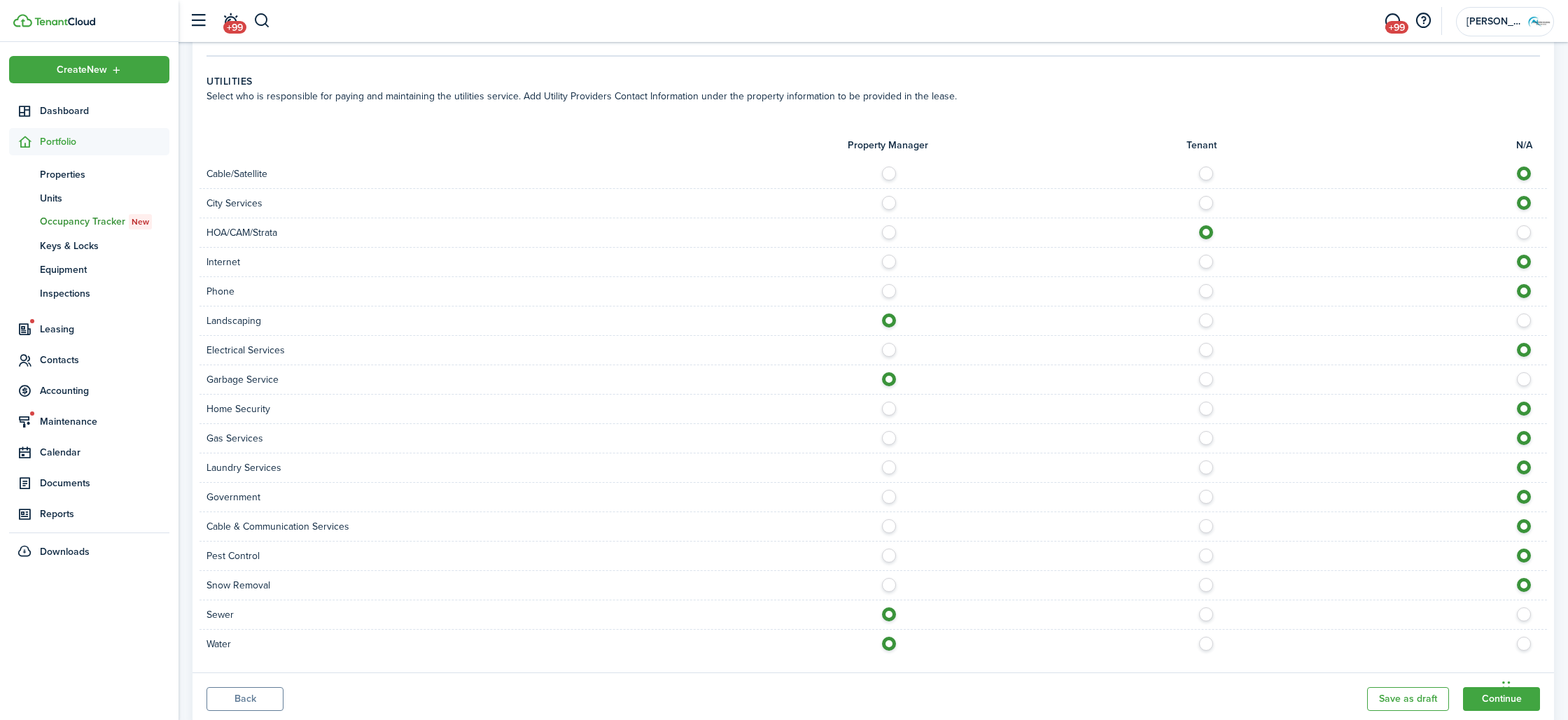
click at [1209, 232] on label at bounding box center [1210, 229] width 24 height 7
click at [1537, 230] on label at bounding box center [1528, 229] width 24 height 7
radio input "false"
radio input "true"
click at [1207, 262] on label at bounding box center [1210, 258] width 24 height 7
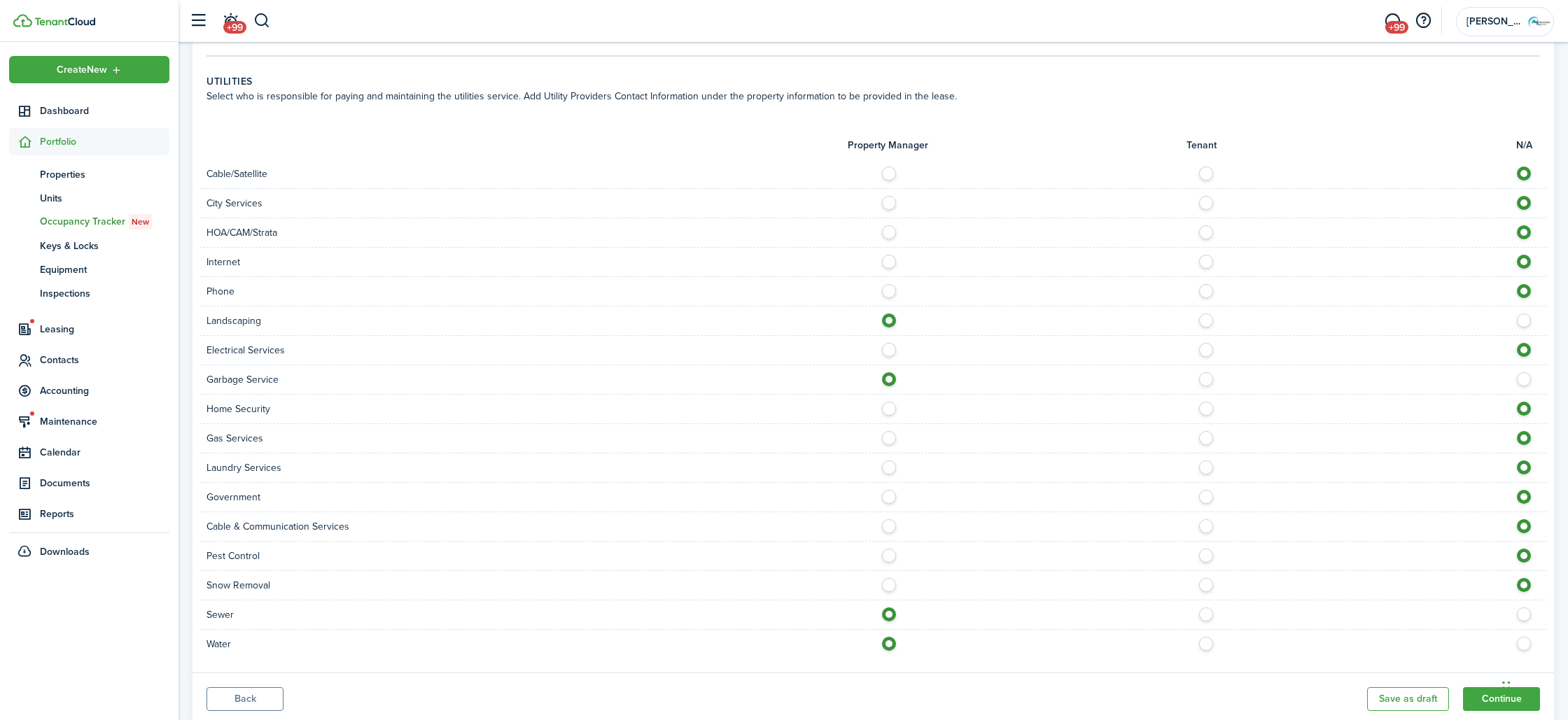
radio input "true"
click at [1202, 350] on label at bounding box center [1210, 346] width 24 height 7
radio input "true"
click at [1211, 409] on label at bounding box center [1210, 405] width 24 height 7
radio input "true"
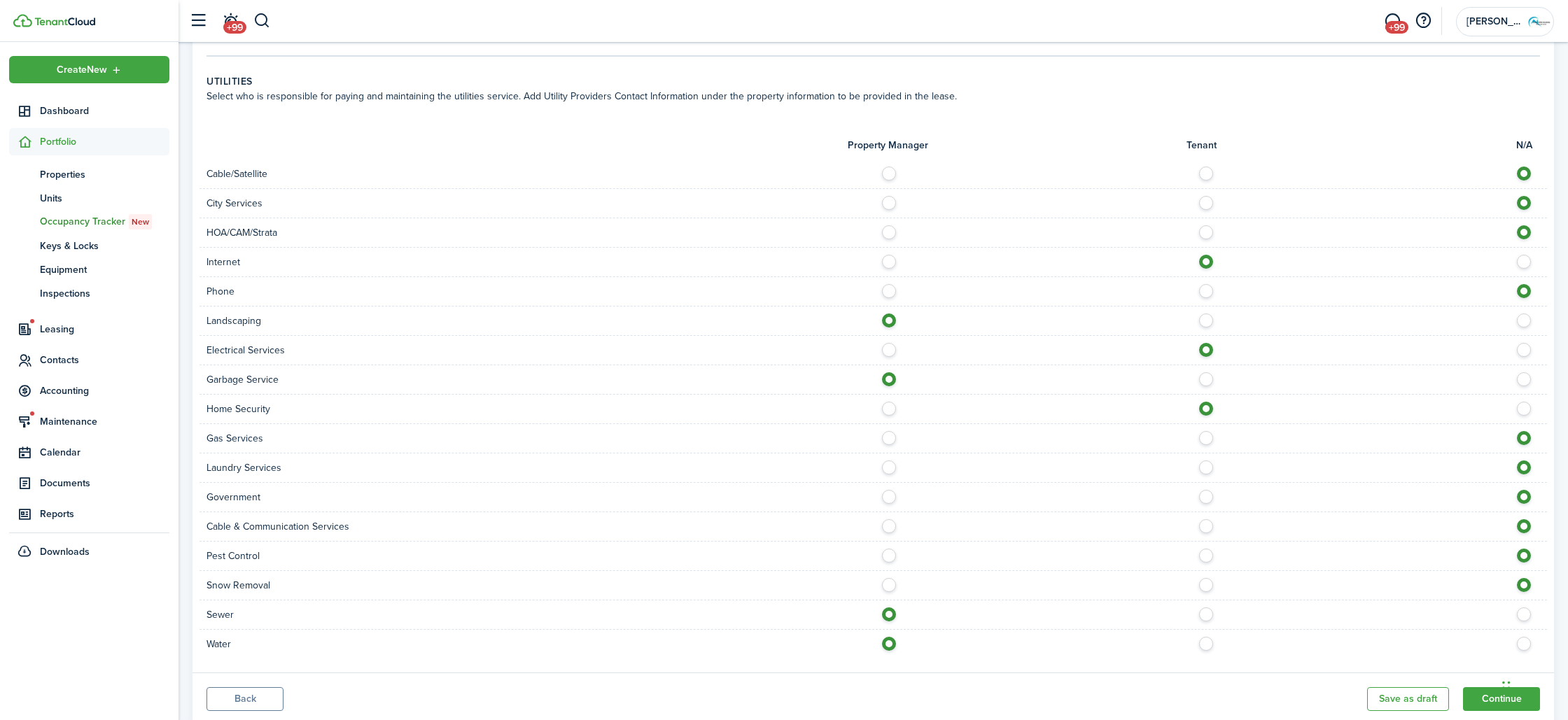
click at [1211, 169] on label at bounding box center [1210, 170] width 24 height 7
radio input "true"
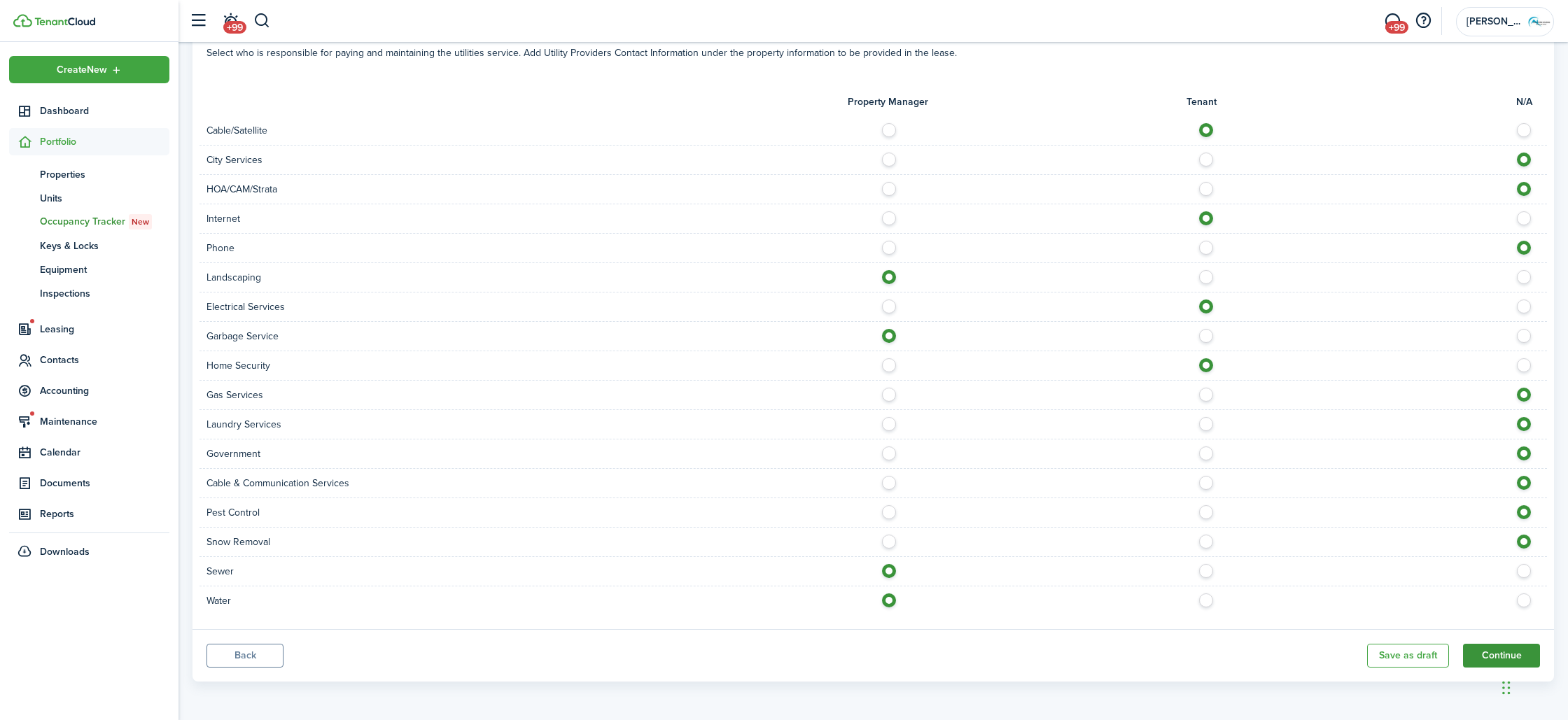
click at [1482, 651] on button "Continue" at bounding box center [1502, 655] width 77 height 23
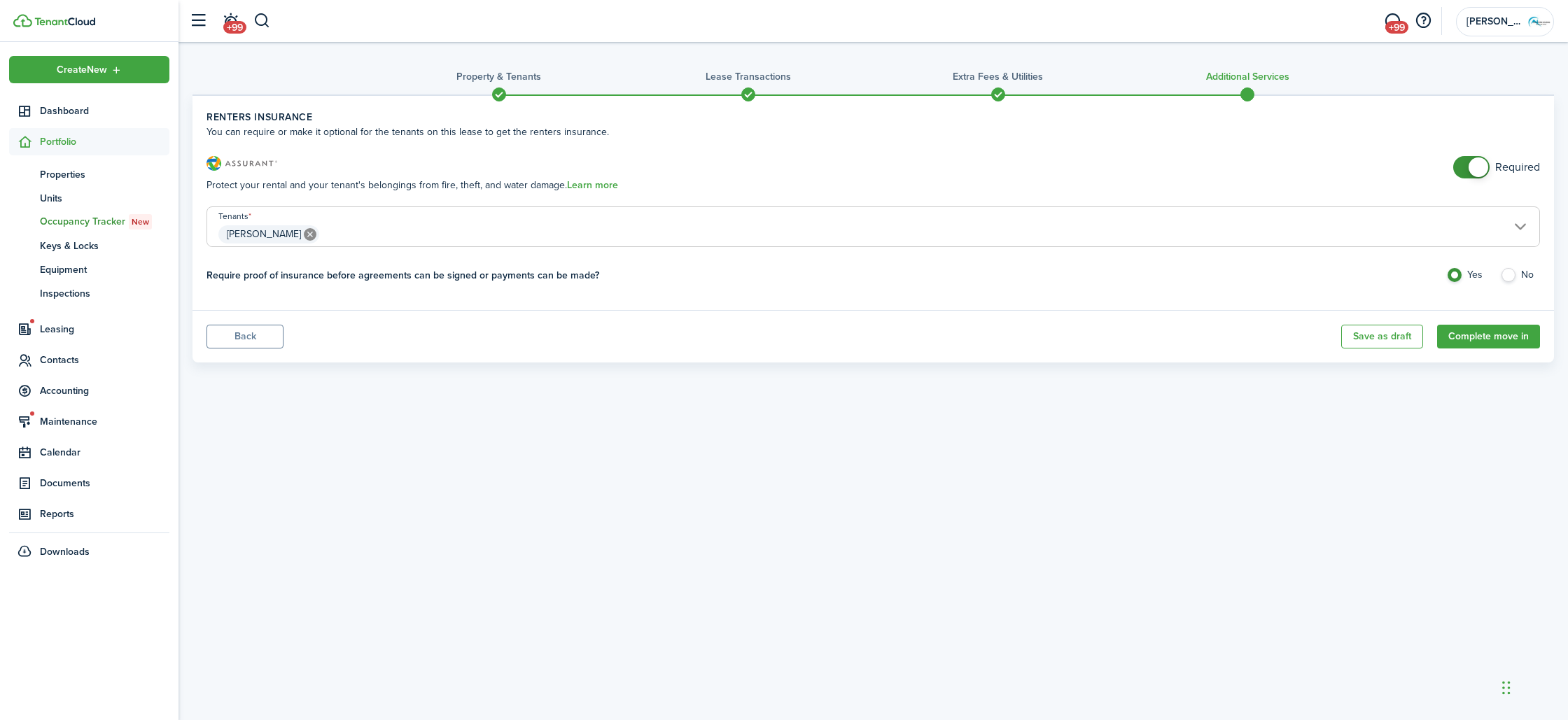
checkbox input "false"
click at [1474, 160] on span at bounding box center [1478, 167] width 20 height 20
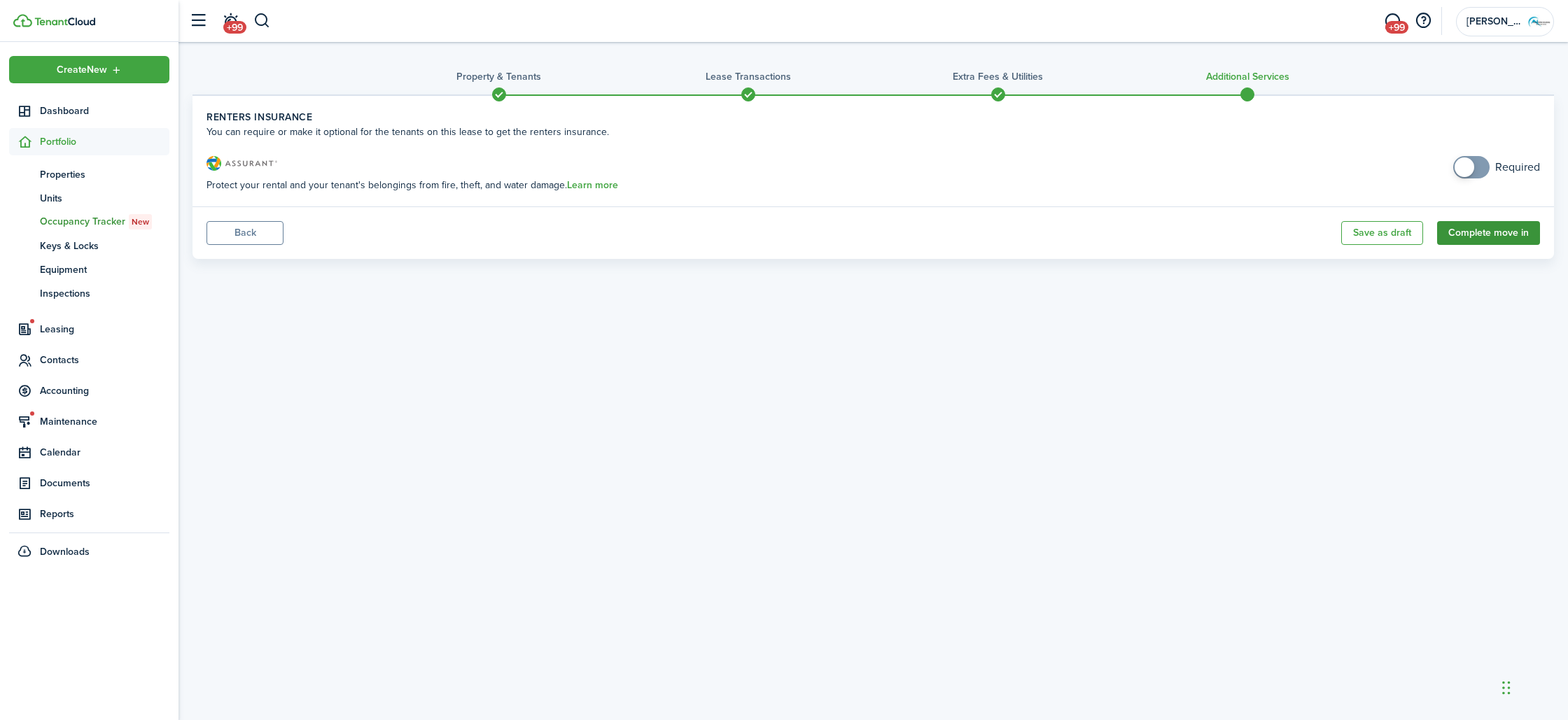
click at [1459, 231] on button "Complete move in" at bounding box center [1489, 232] width 103 height 23
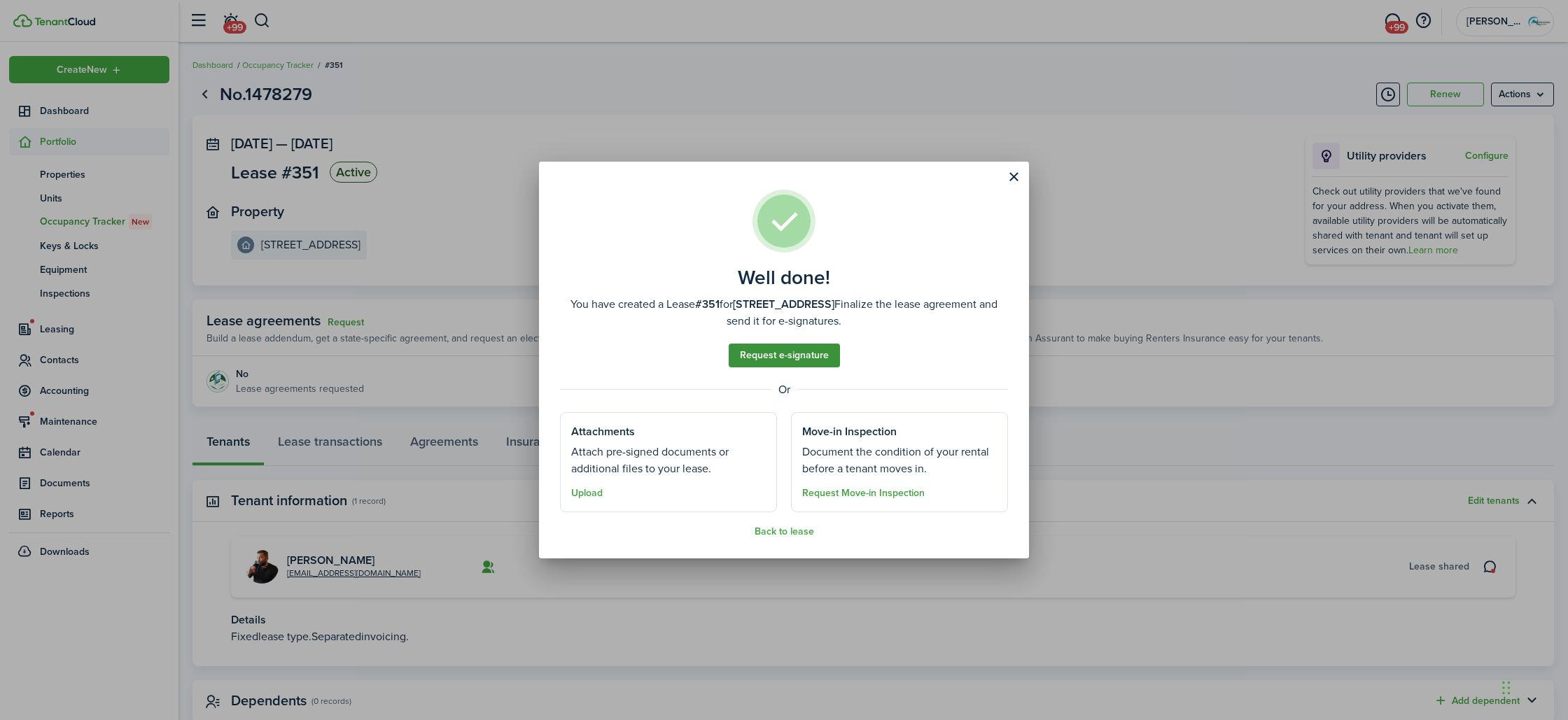
click at [794, 357] on link "Request e-signature" at bounding box center [785, 355] width 111 height 23
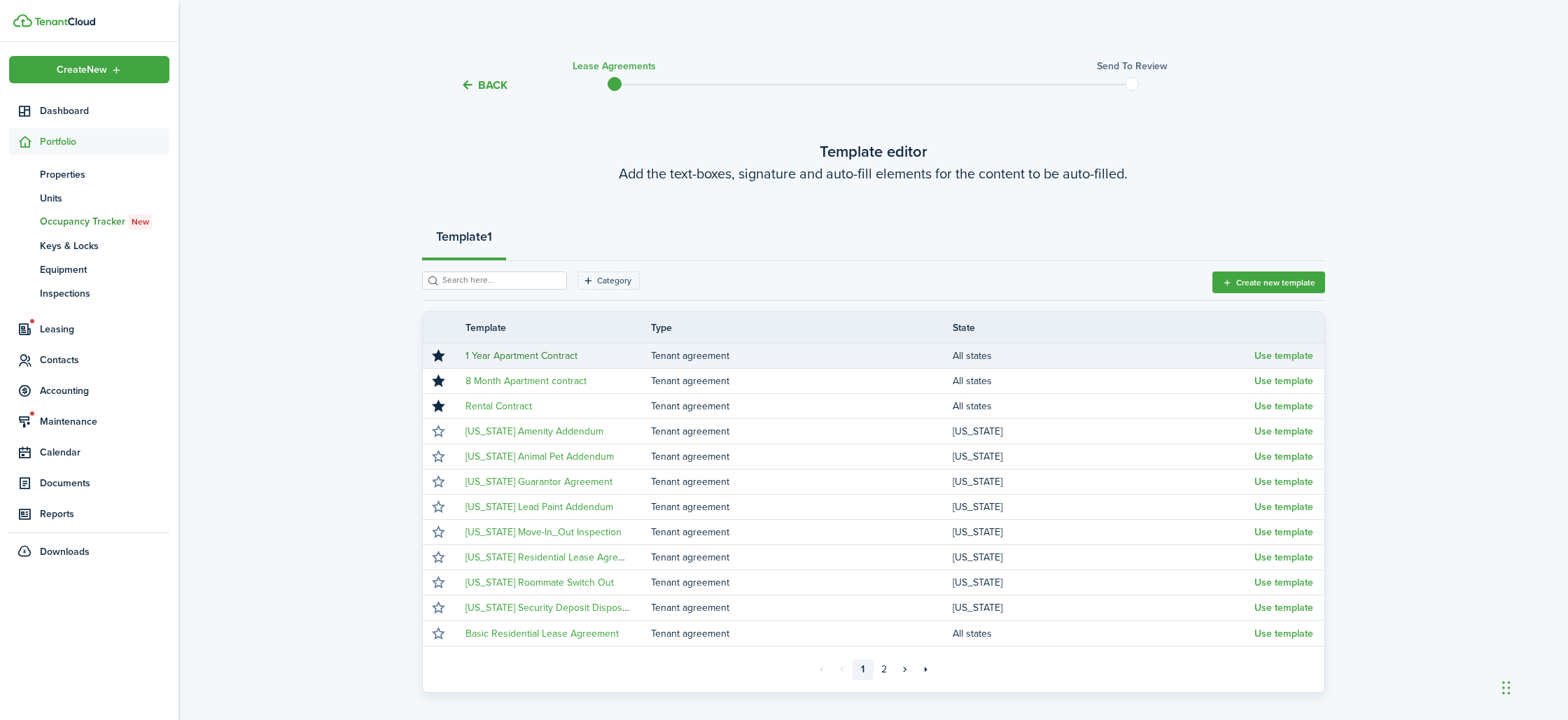
click at [560, 357] on link "1 Year Apartment Contract" at bounding box center [521, 356] width 112 height 15
click at [1292, 355] on button "Use template" at bounding box center [1284, 356] width 59 height 11
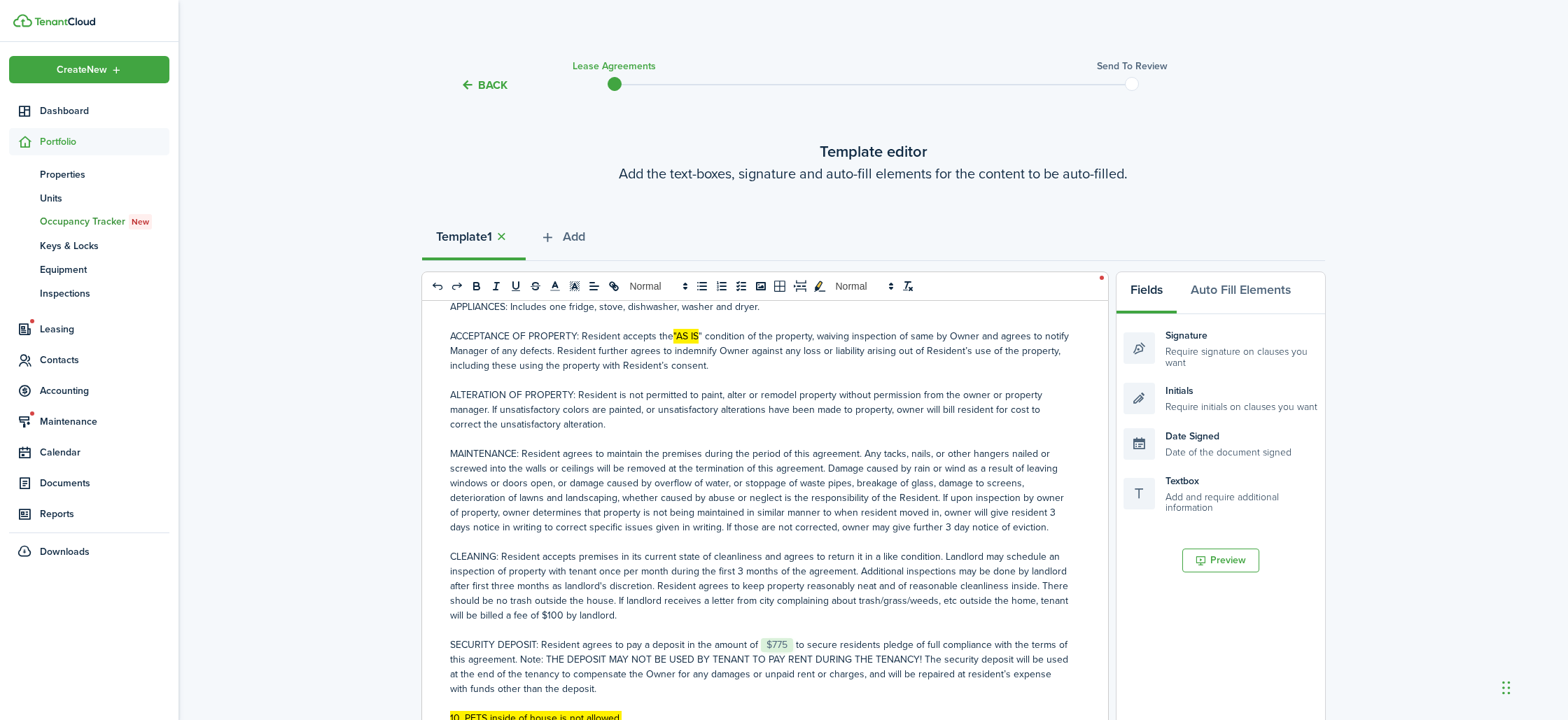
scroll to position [370, 0]
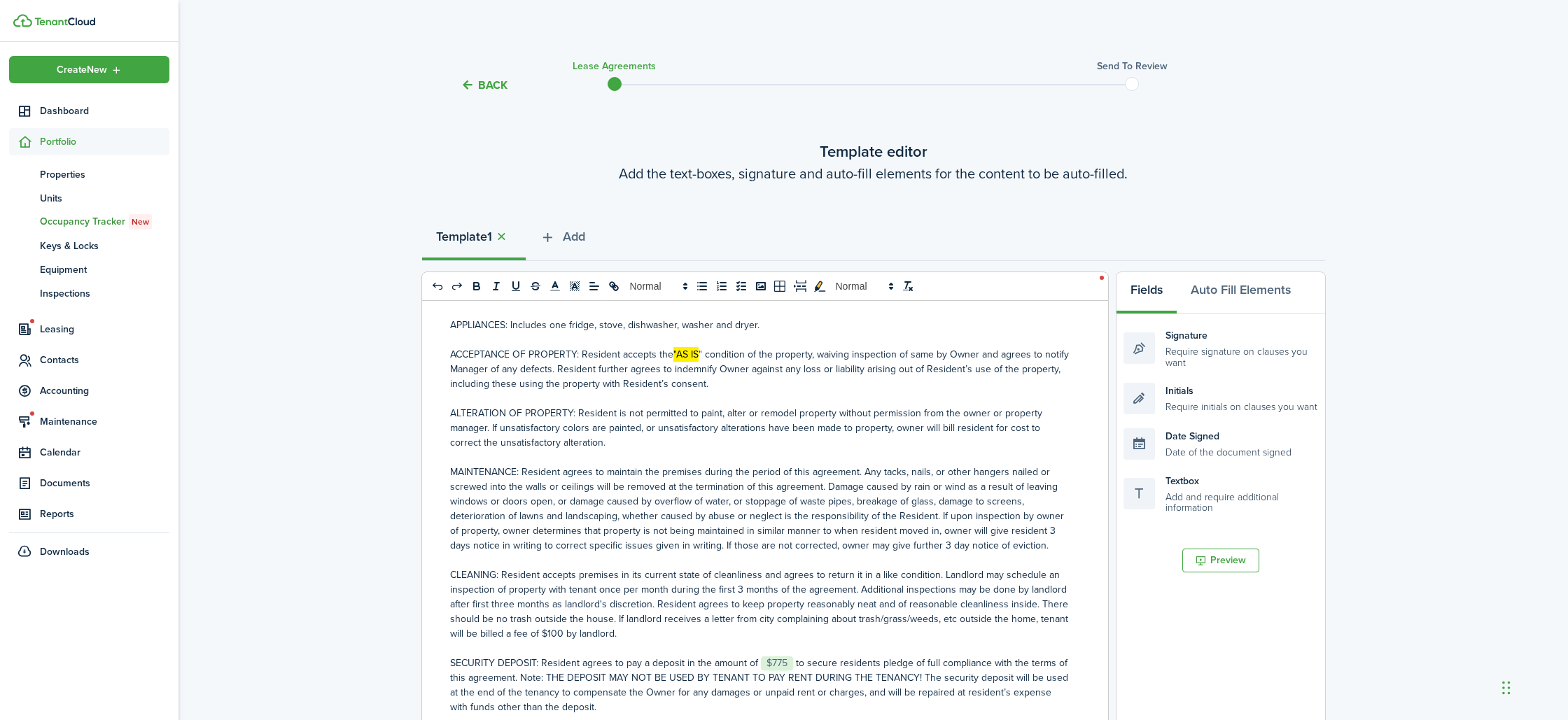
click at [674, 332] on p "APPLIANCES: Includes one fridge, stove, dishwasher, washer and dryer." at bounding box center [760, 324] width 620 height 15
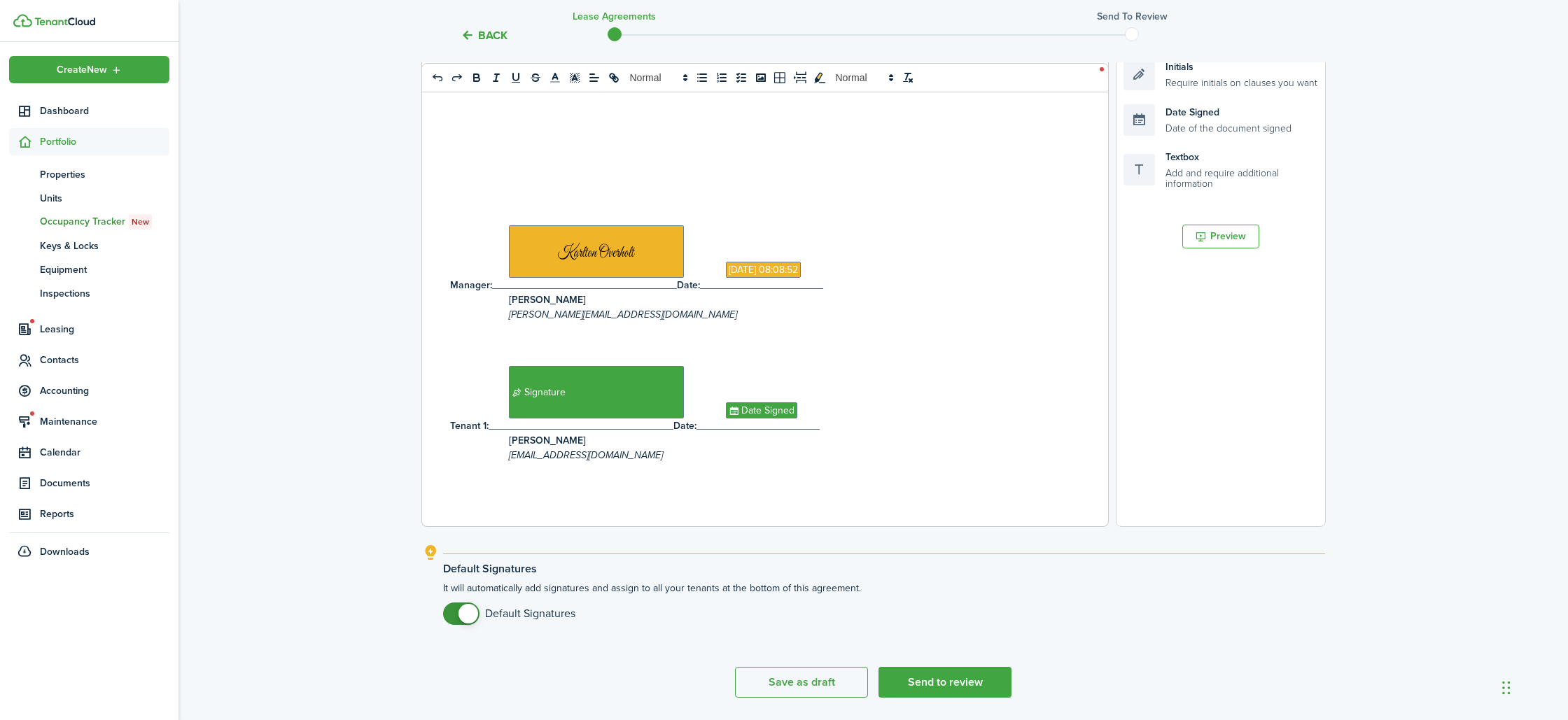
scroll to position [368, 0]
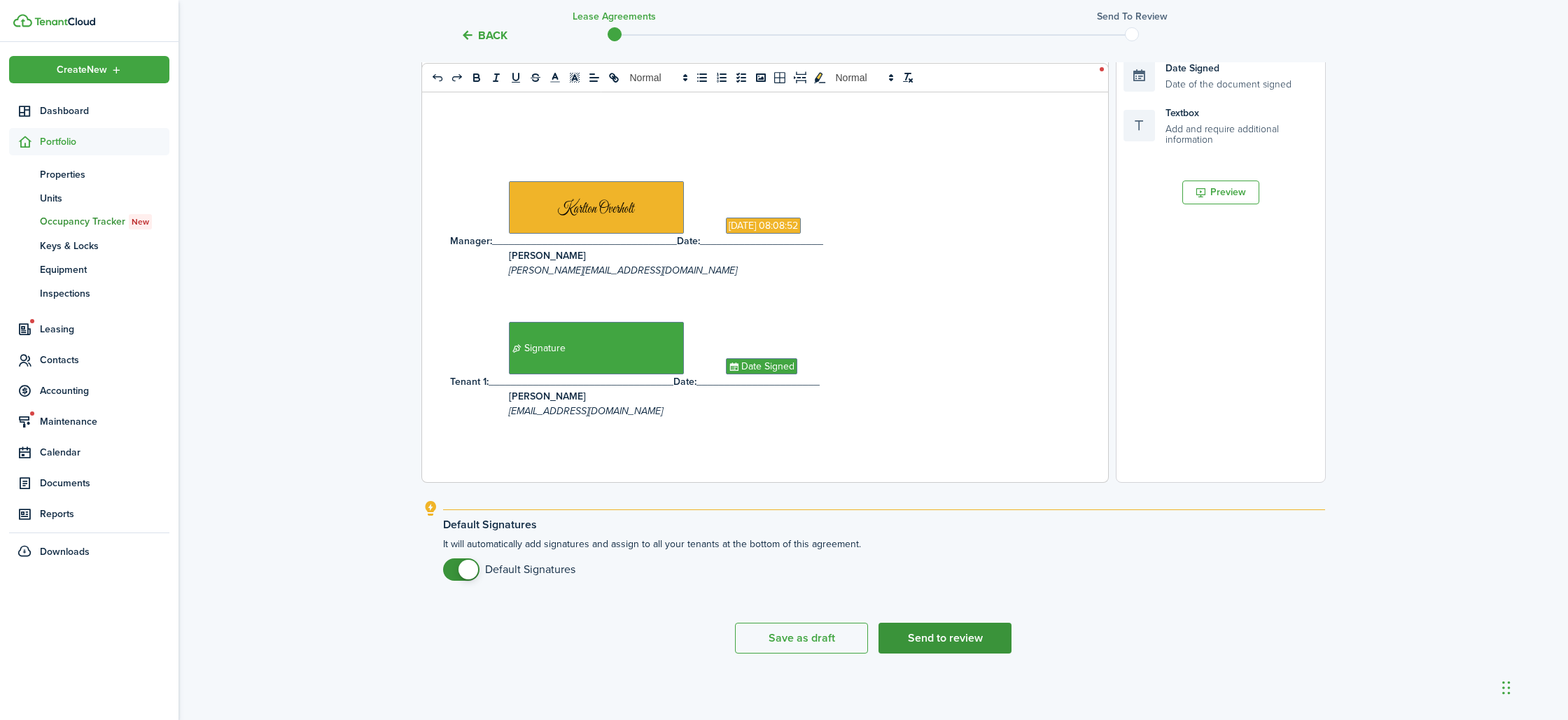
click at [970, 636] on button "Send to review" at bounding box center [945, 637] width 133 height 30
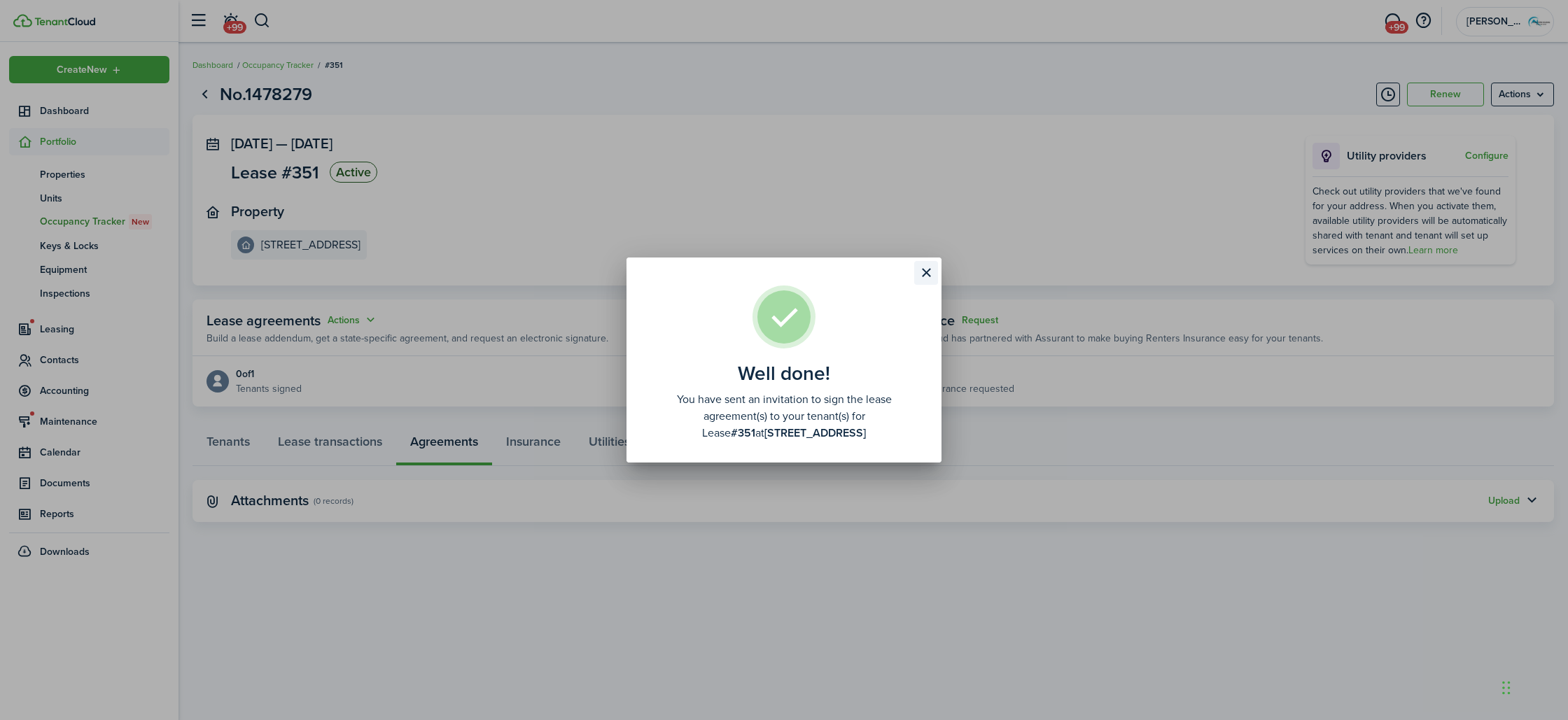
click at [924, 267] on button "Close modal" at bounding box center [926, 272] width 23 height 23
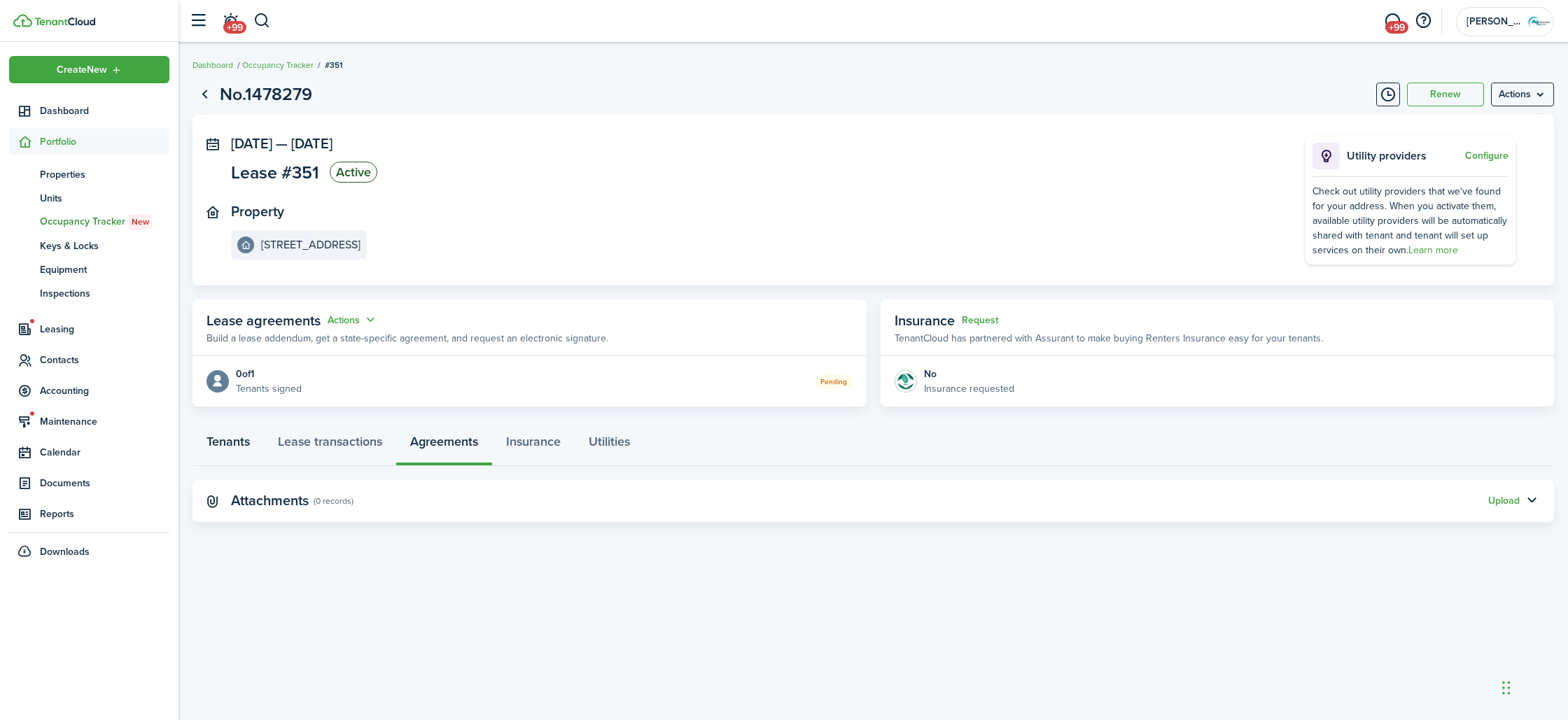
click at [239, 448] on link "Tenants" at bounding box center [228, 445] width 71 height 42
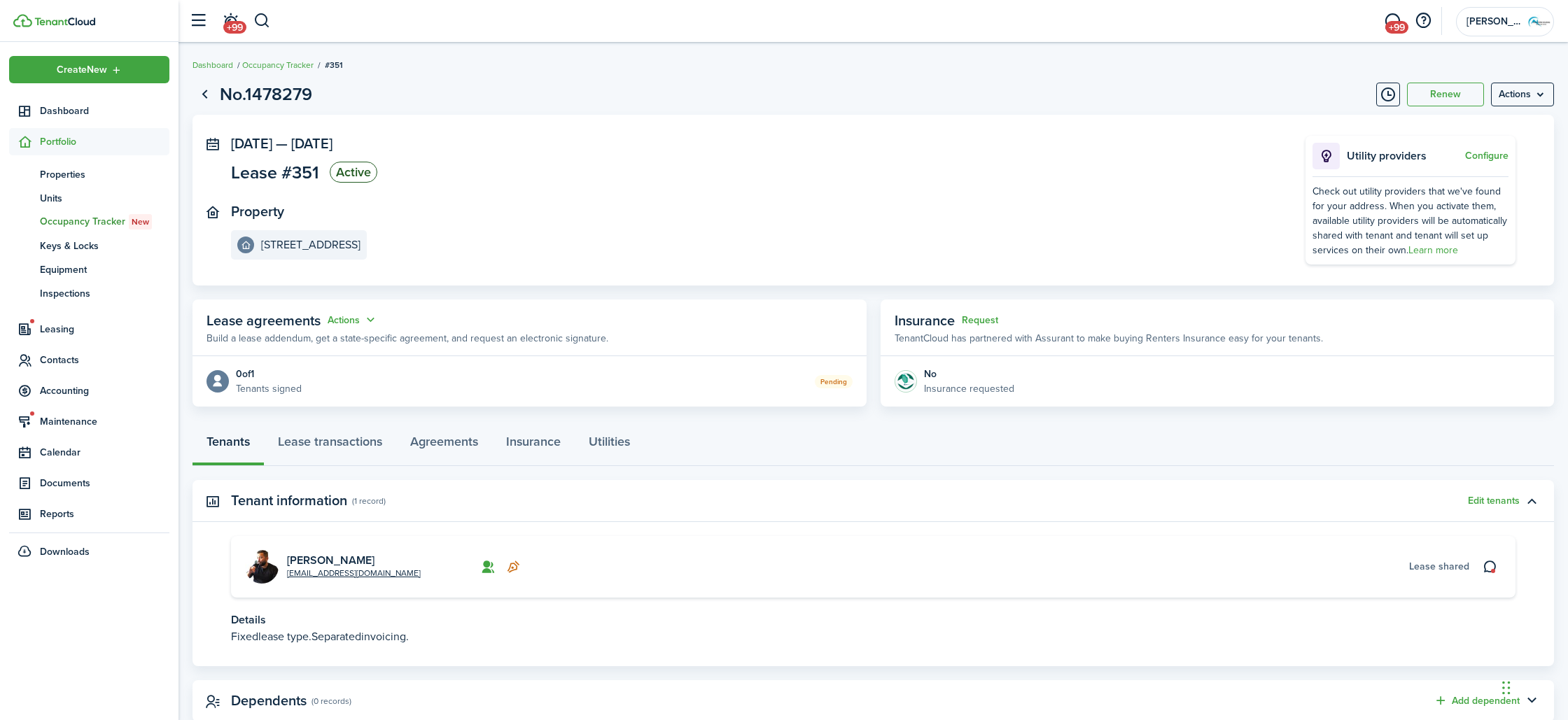
scroll to position [40, 0]
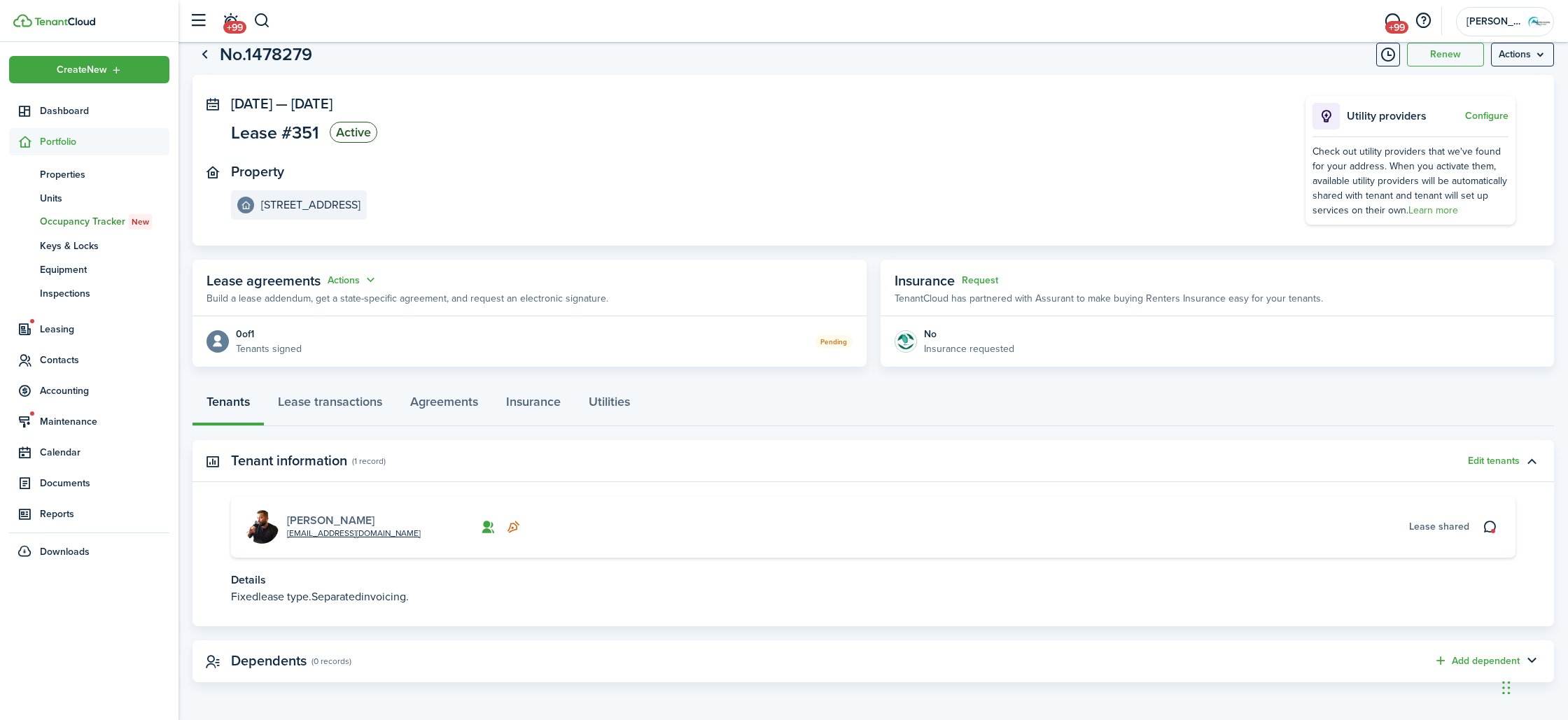
click at [306, 517] on link "[PERSON_NAME]" at bounding box center [331, 520] width 88 height 17
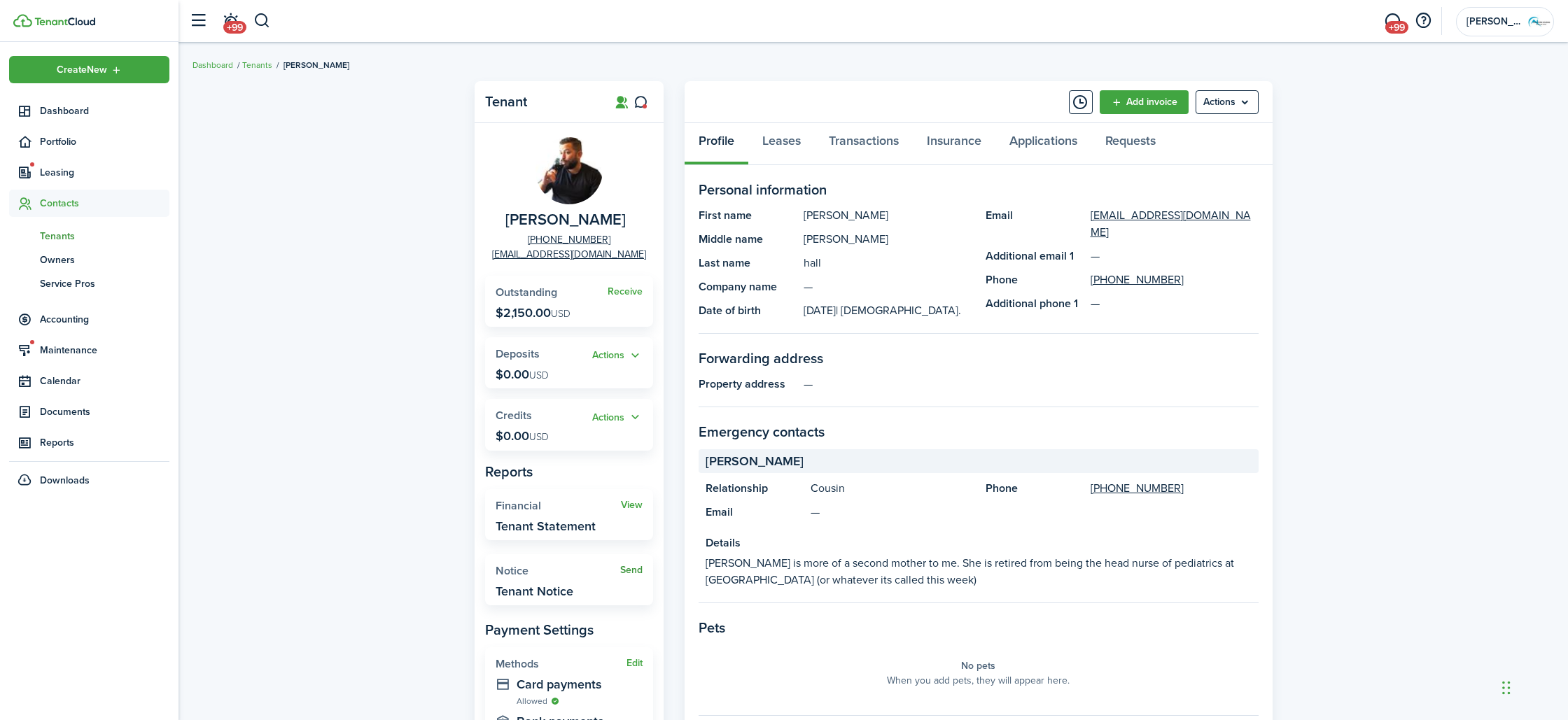
click at [635, 566] on link "Send" at bounding box center [632, 570] width 23 height 11
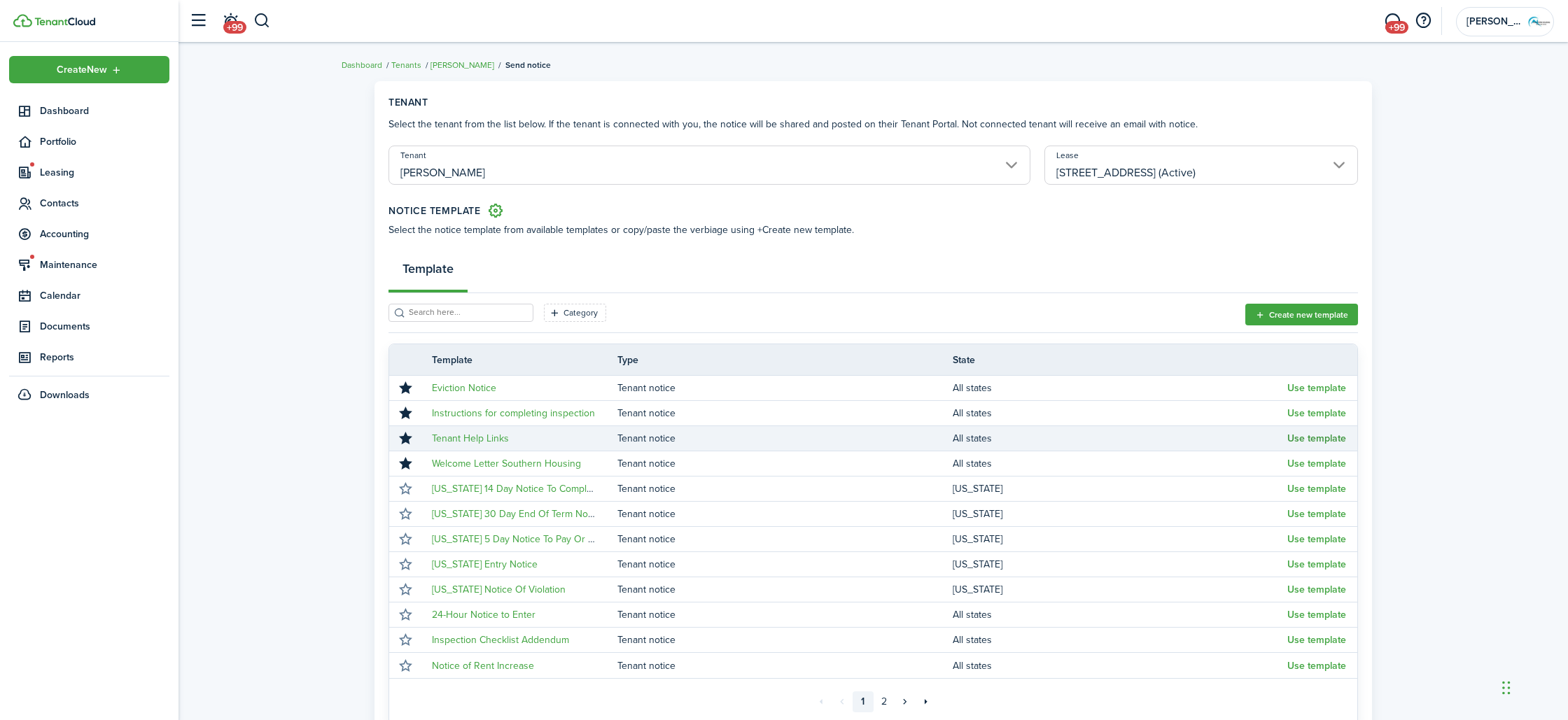
click at [1308, 437] on button "Use template" at bounding box center [1317, 438] width 59 height 11
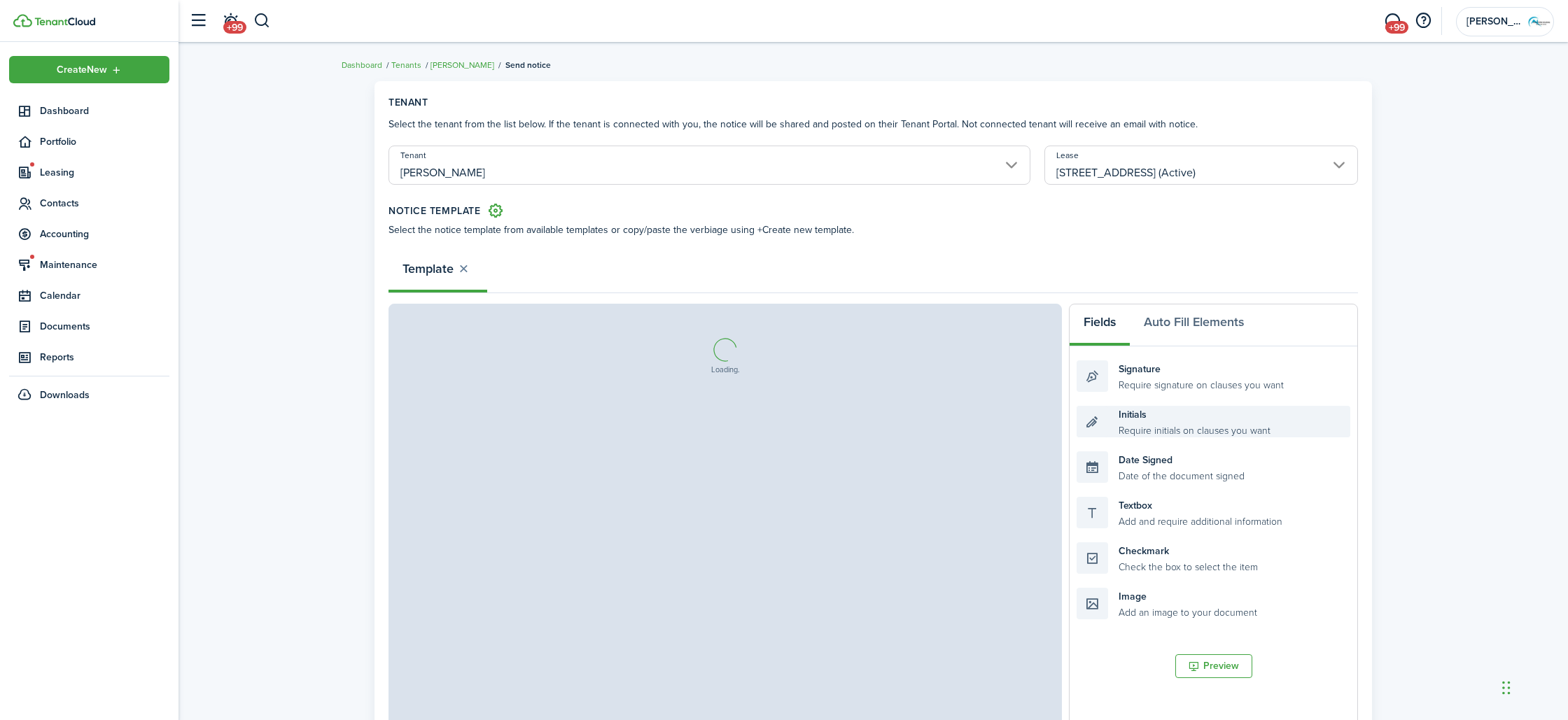
select select "fit"
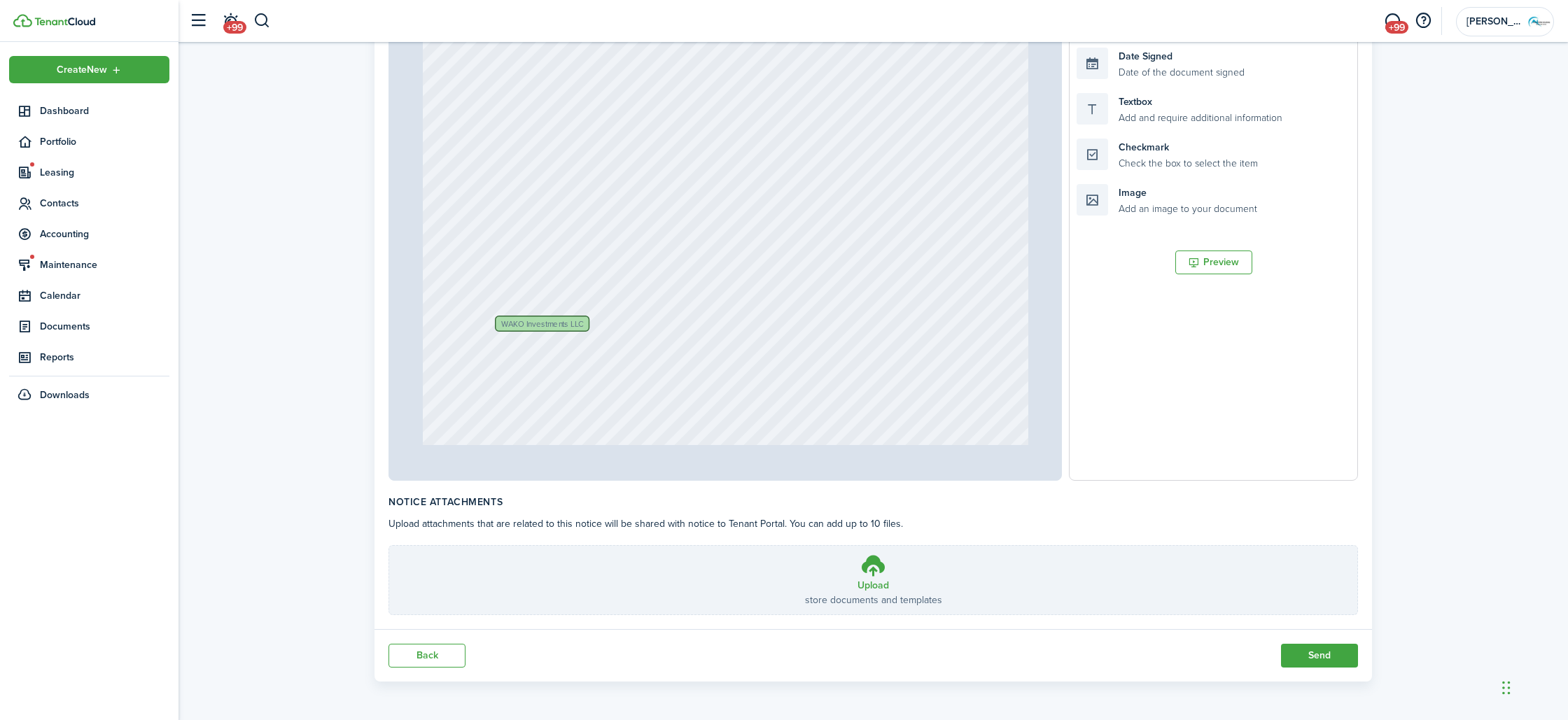
scroll to position [311, 0]
click at [599, 265] on div "WAKO Investments LLC" at bounding box center [726, 42] width 606 height 797
click at [589, 262] on div "WAKO Investments LLC" at bounding box center [542, 263] width 95 height 17
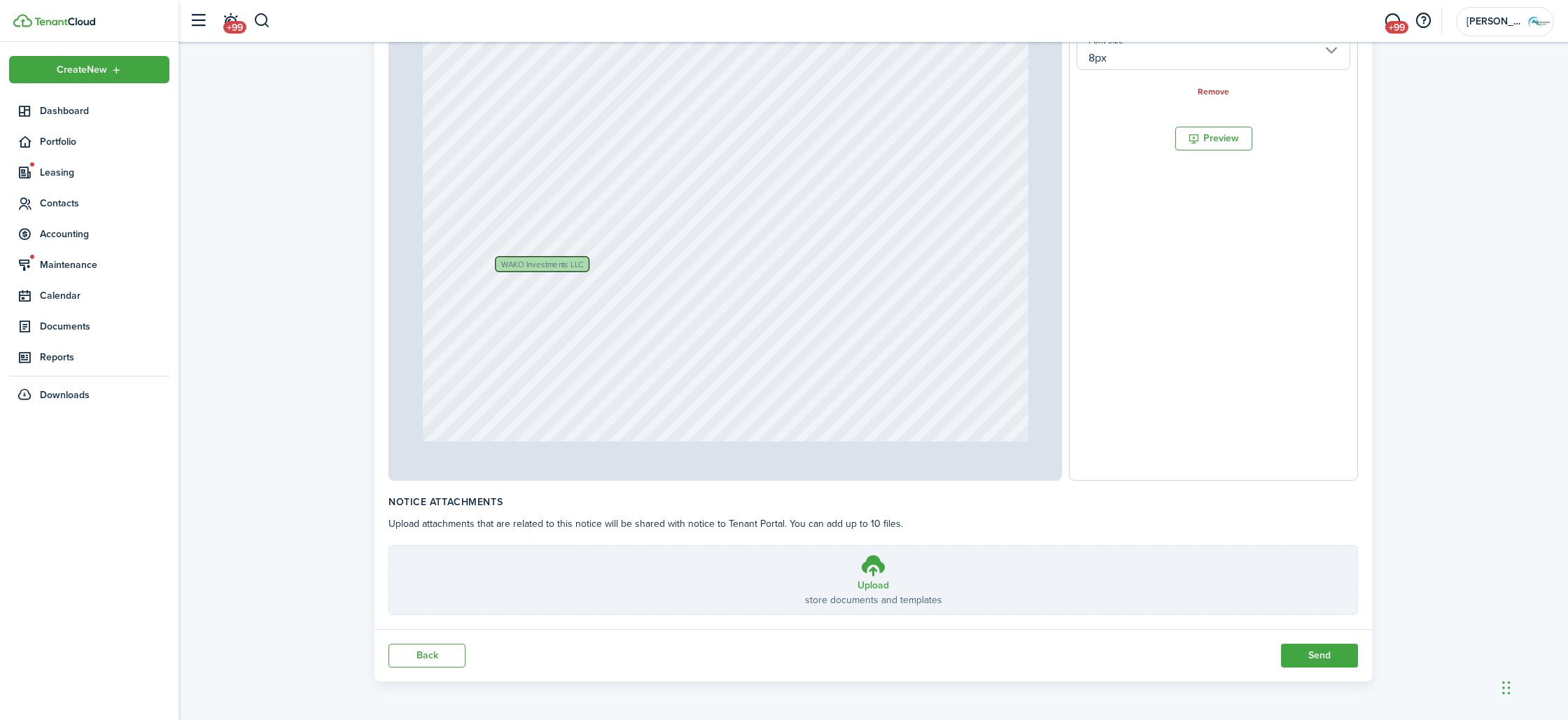
click at [595, 263] on div "WAKO Investments LLC" at bounding box center [726, 42] width 606 height 797
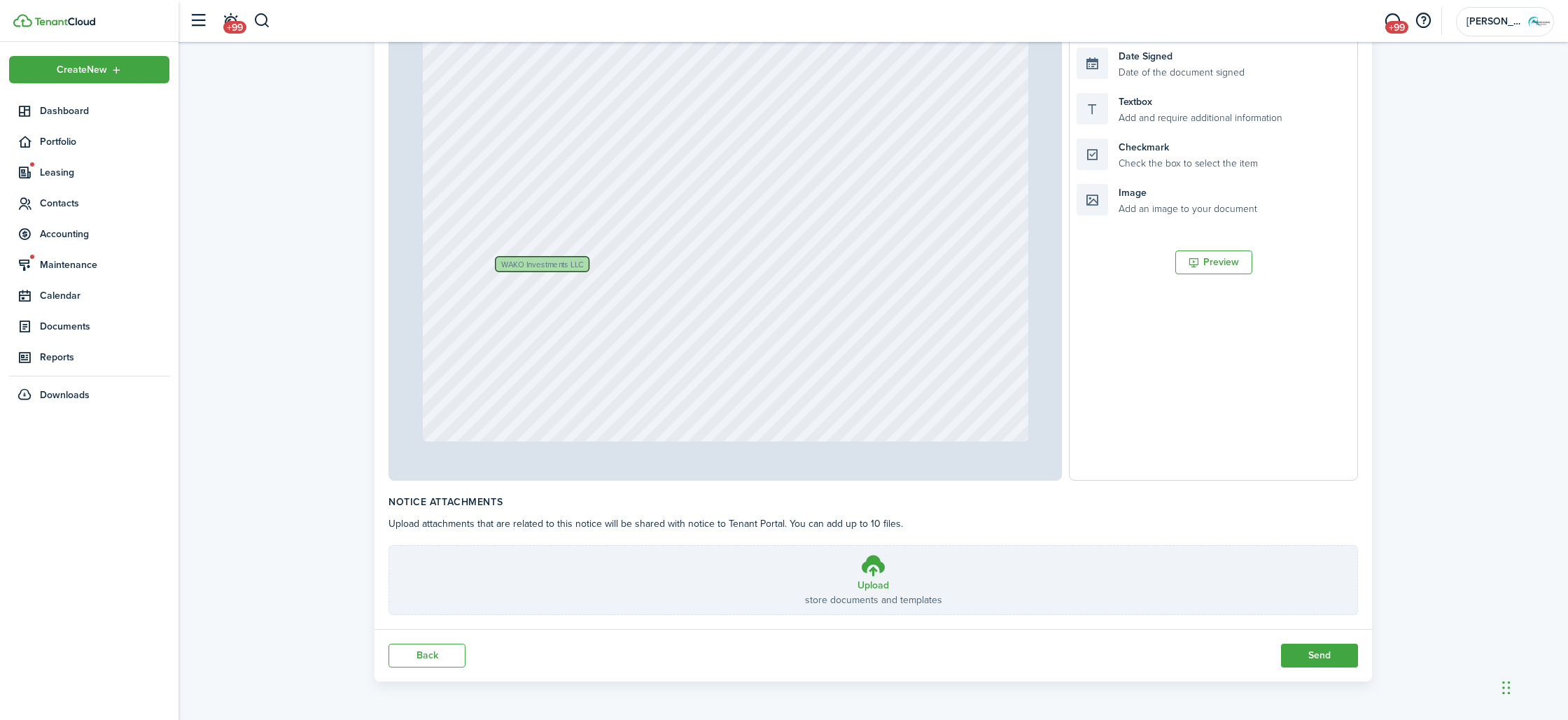
click at [595, 263] on div "WAKO Investments LLC" at bounding box center [726, 42] width 606 height 797
click at [592, 264] on div "WAKO Investments LLC" at bounding box center [726, 42] width 606 height 797
drag, startPoint x: 592, startPoint y: 264, endPoint x: 542, endPoint y: 264, distance: 50.0
click at [543, 265] on div "WAKO Investments LLC" at bounding box center [726, 42] width 606 height 797
click at [542, 264] on span "WAKO Investments LLC" at bounding box center [542, 264] width 83 height 9
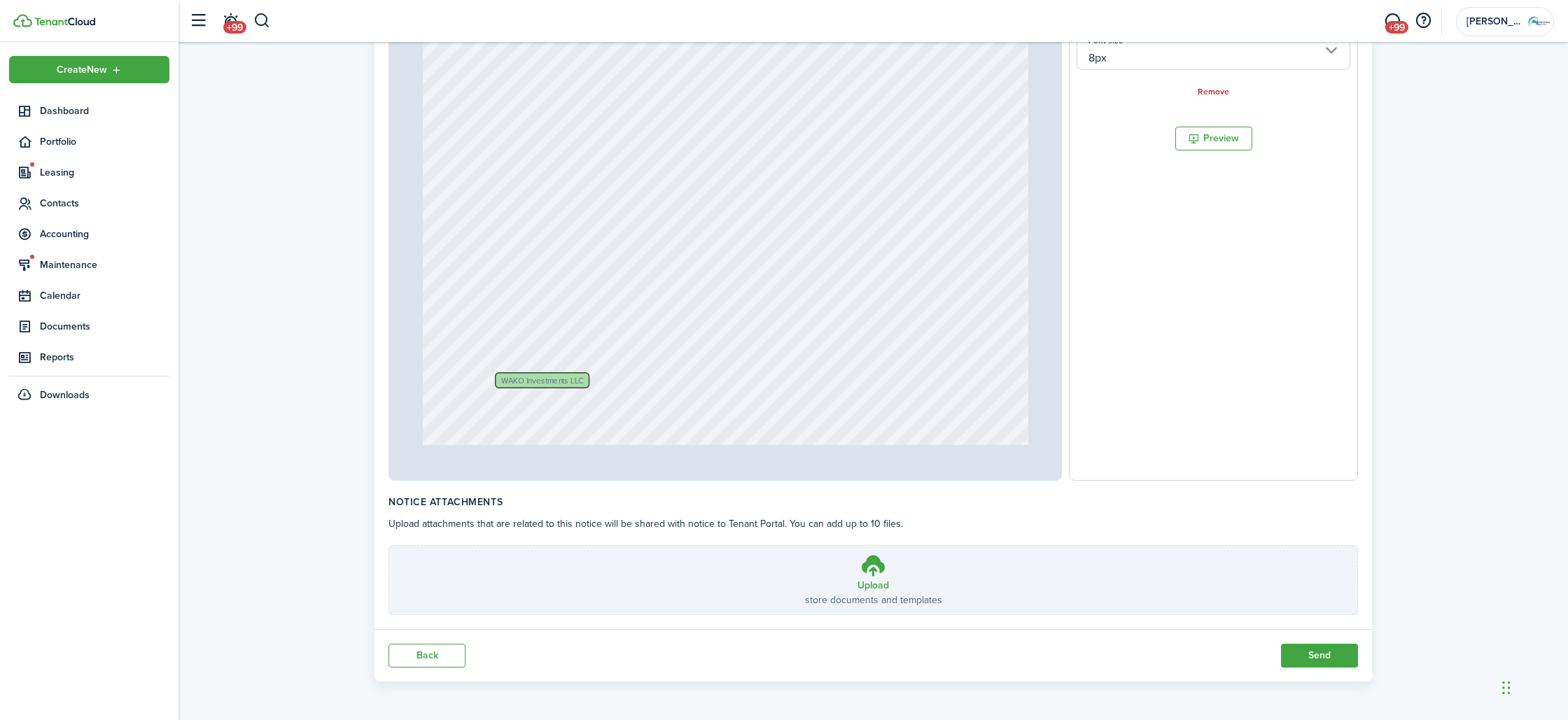
scroll to position [171, 0]
click at [1209, 88] on link "Remove" at bounding box center [1214, 92] width 31 height 10
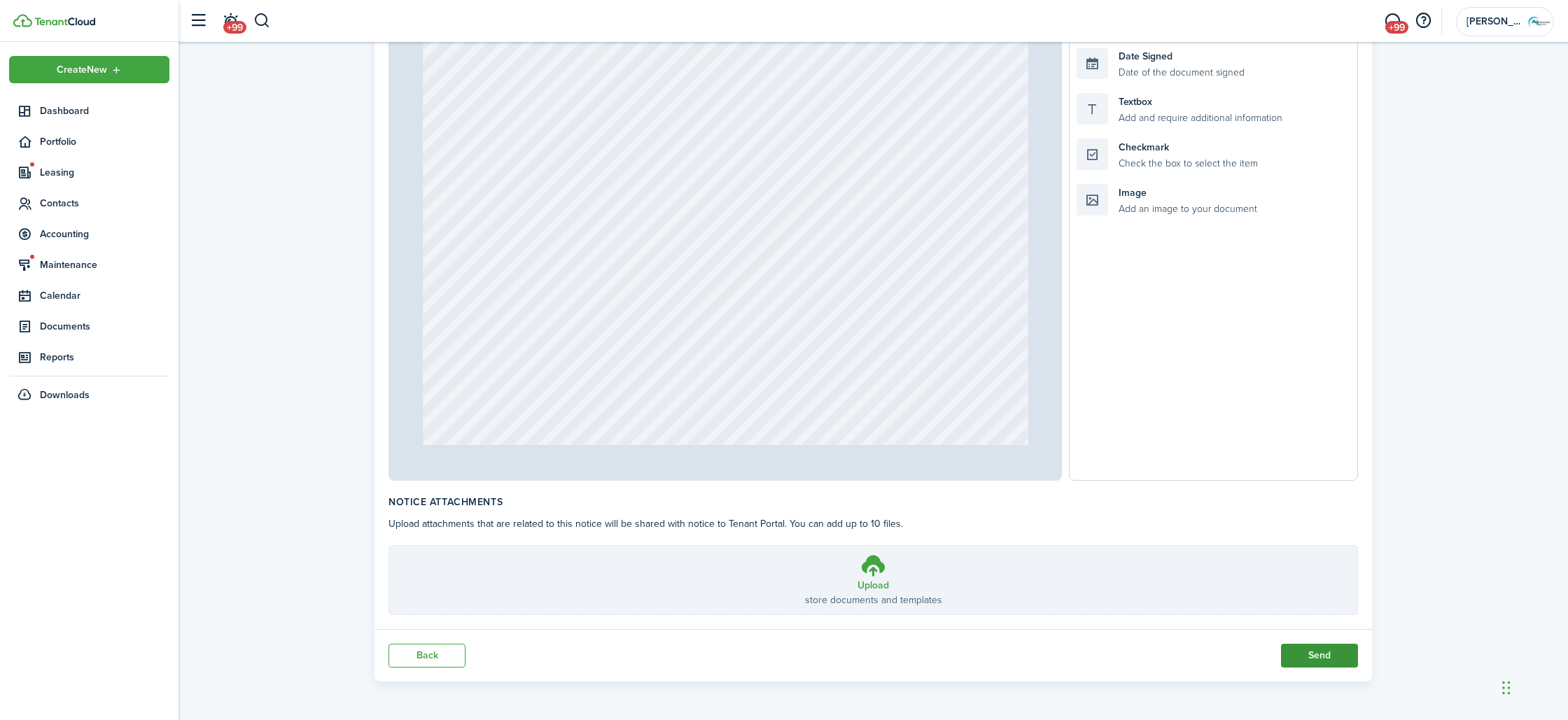
click at [1308, 656] on button "Send" at bounding box center [1319, 655] width 77 height 23
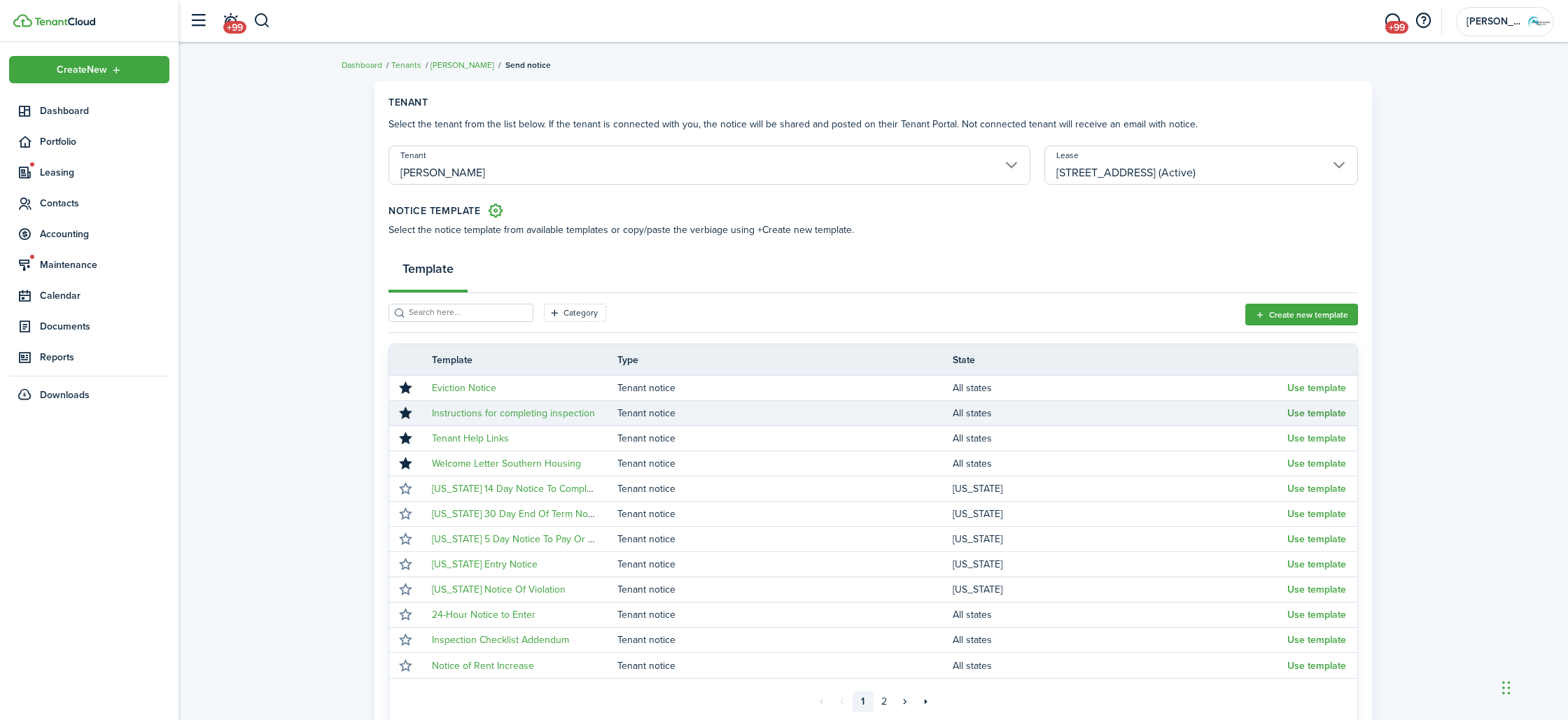
click at [1324, 417] on button "Use template" at bounding box center [1317, 413] width 59 height 11
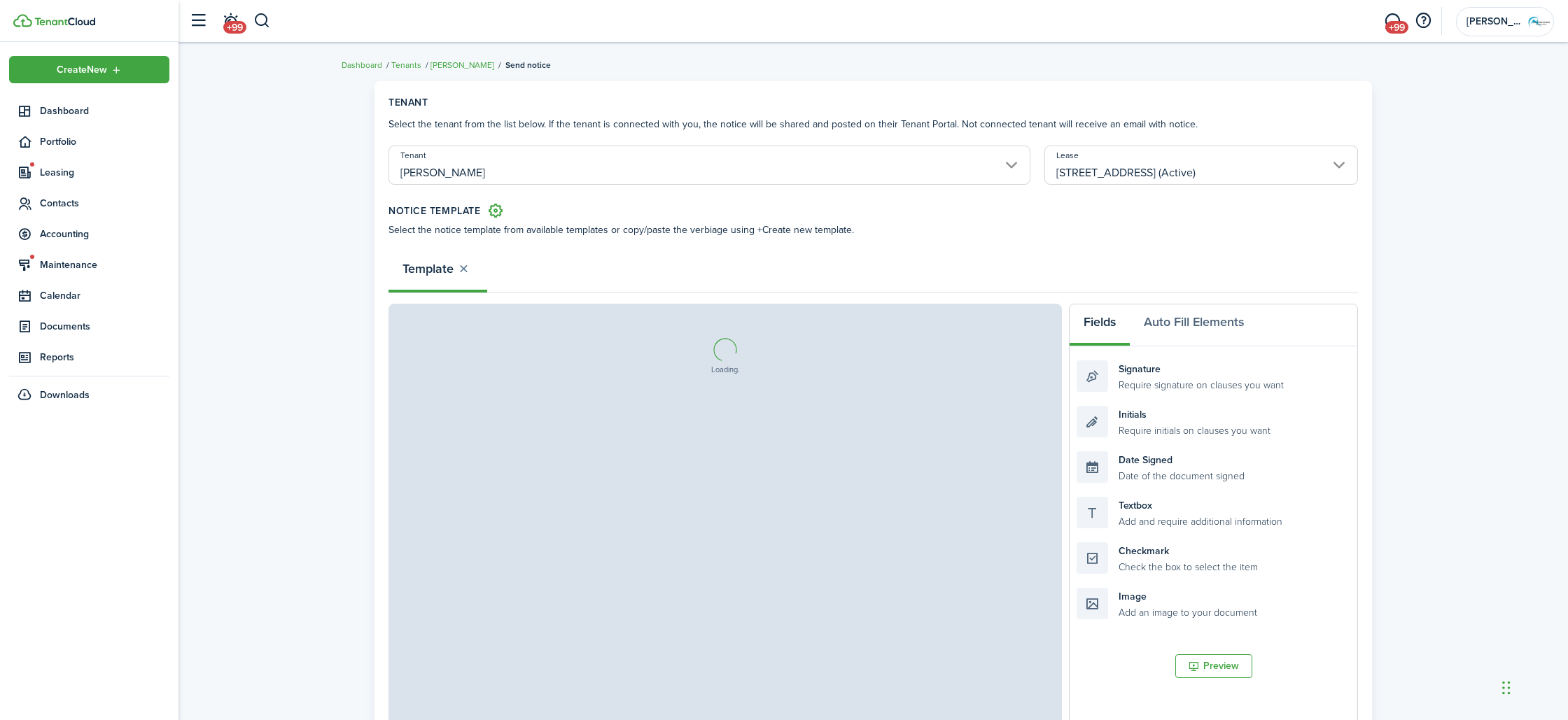
select select "fit"
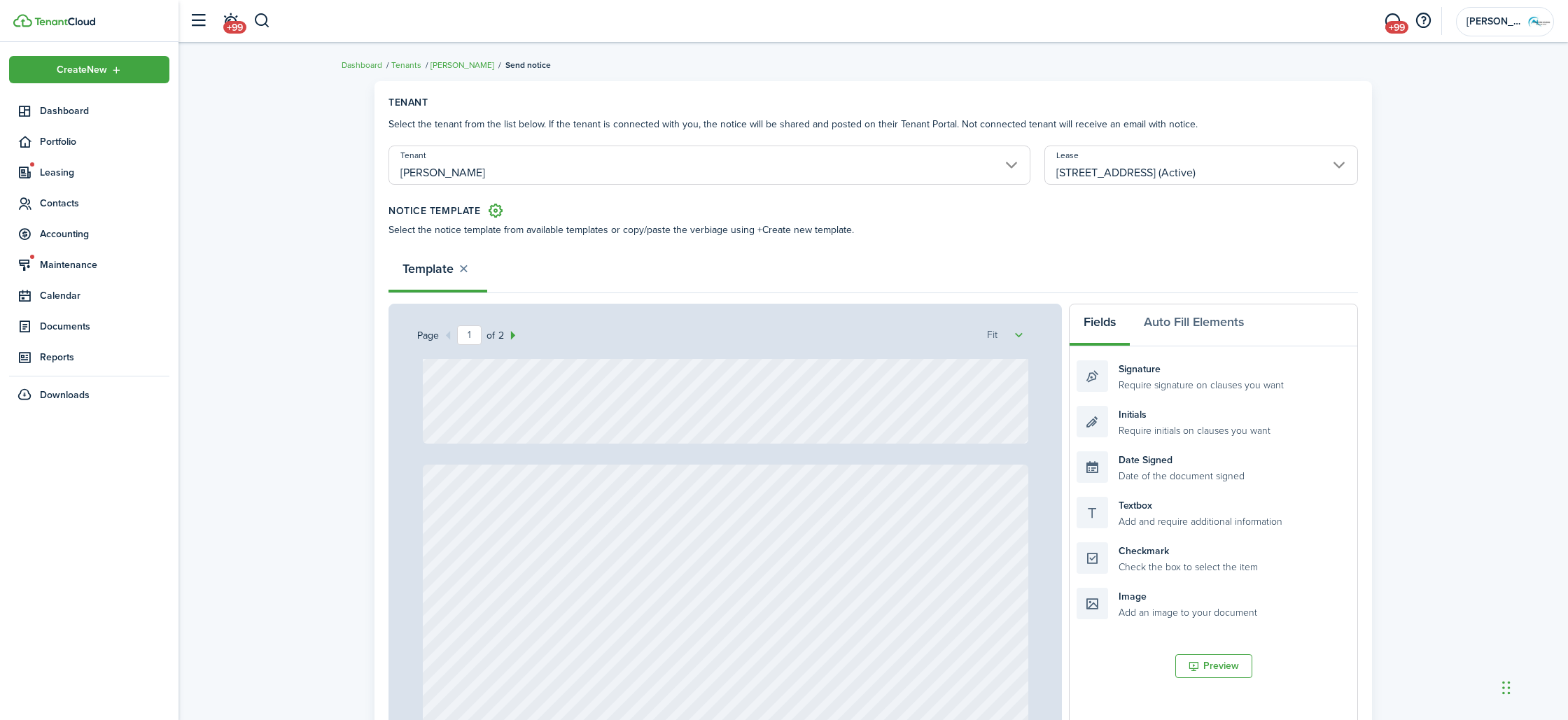
type input "2"
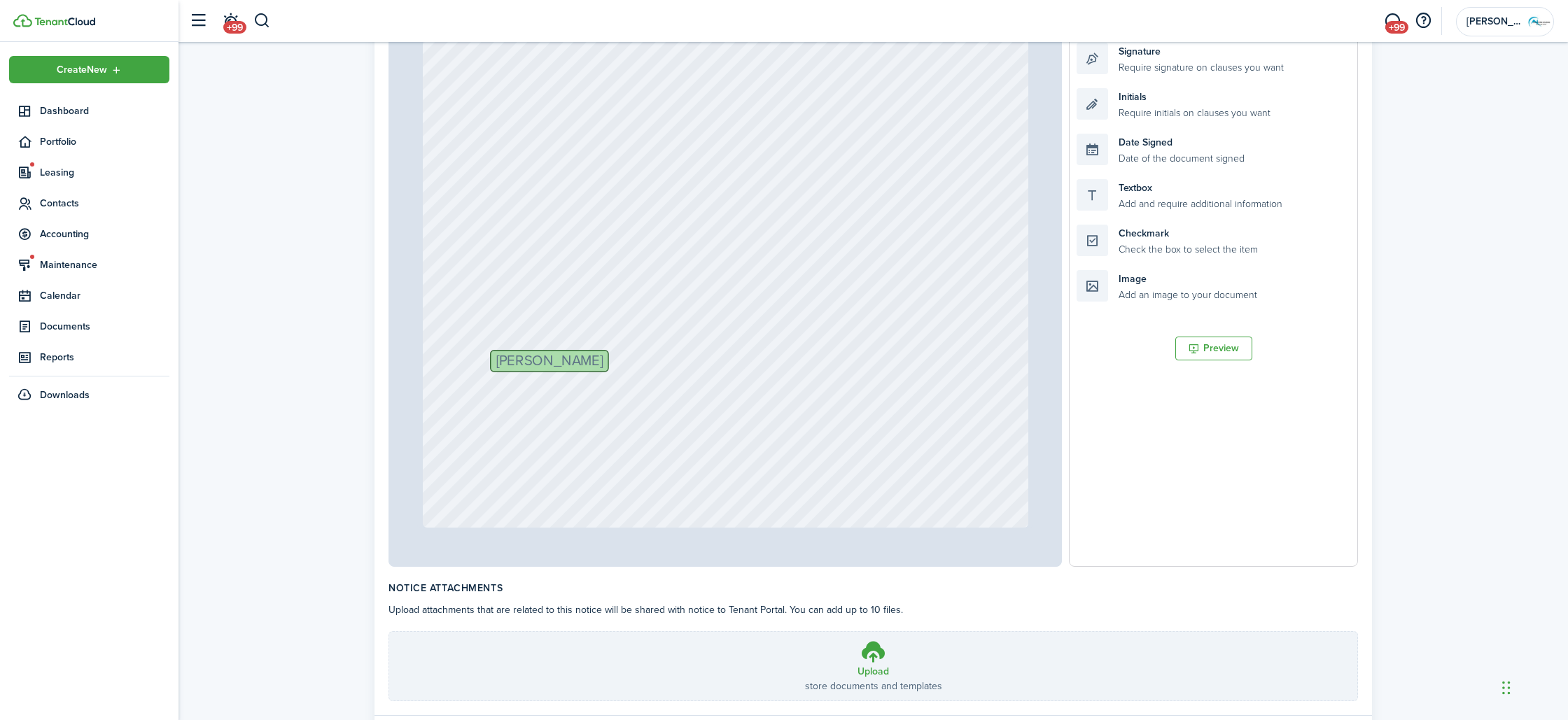
scroll to position [403, 0]
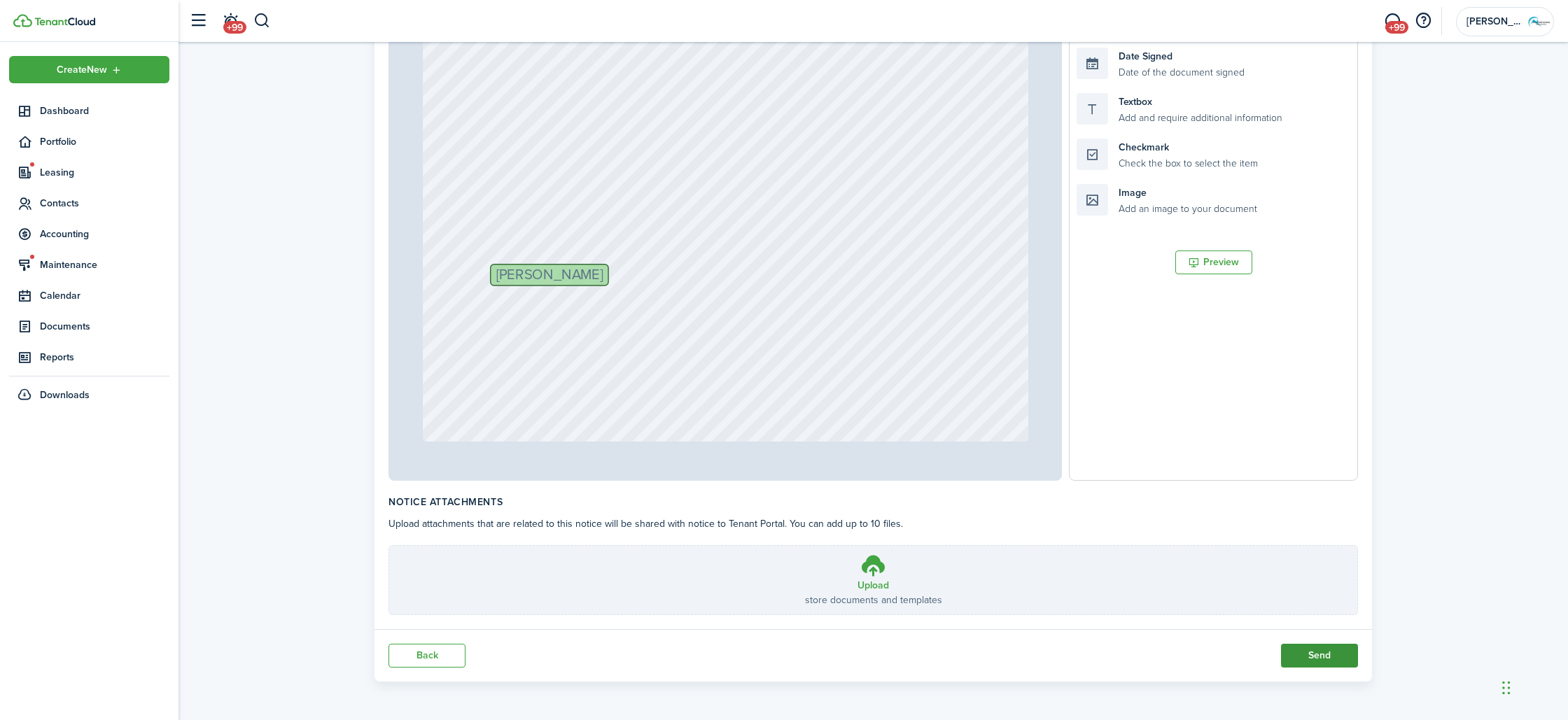
click at [1336, 661] on button "Send" at bounding box center [1319, 655] width 77 height 23
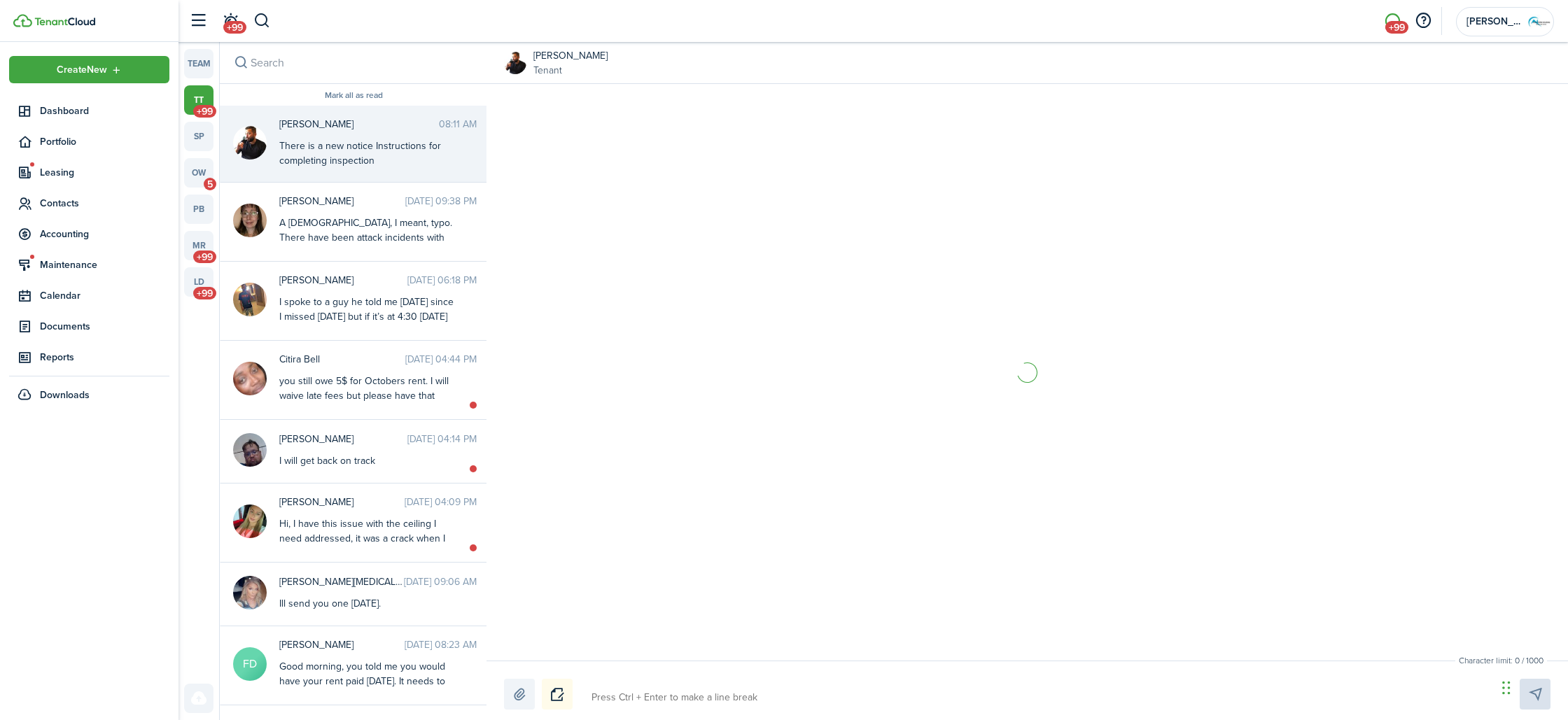
scroll to position [75, 0]
